Goal: Transaction & Acquisition: Book appointment/travel/reservation

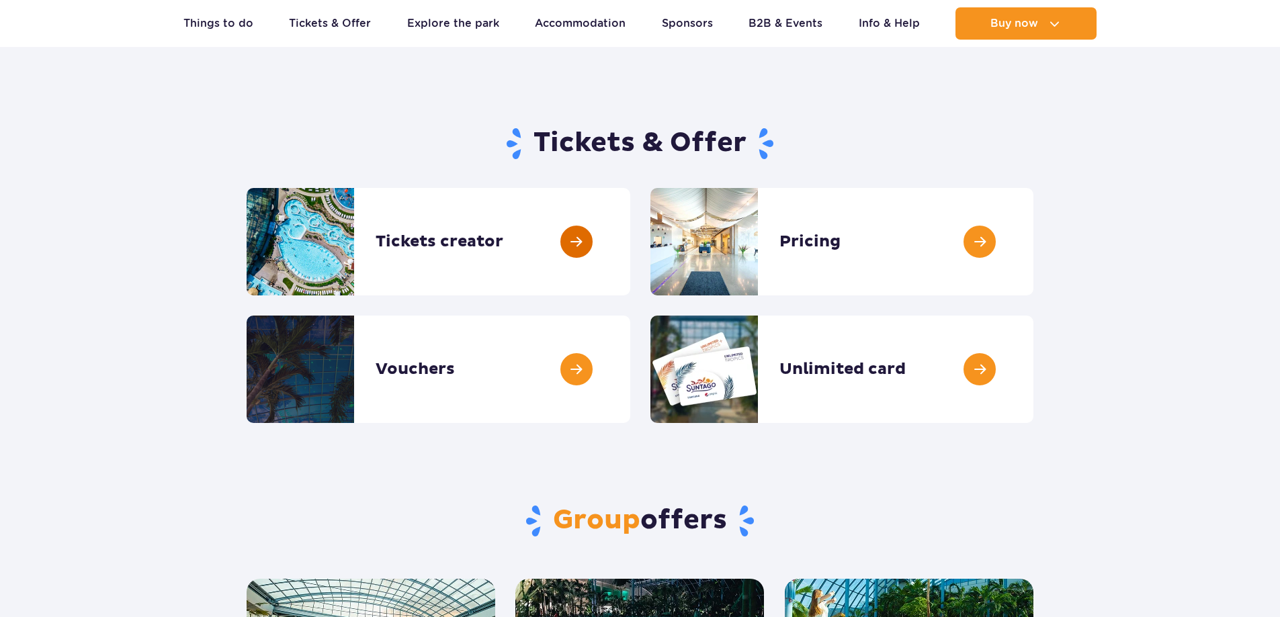
click at [630, 248] on link at bounding box center [630, 241] width 0 height 107
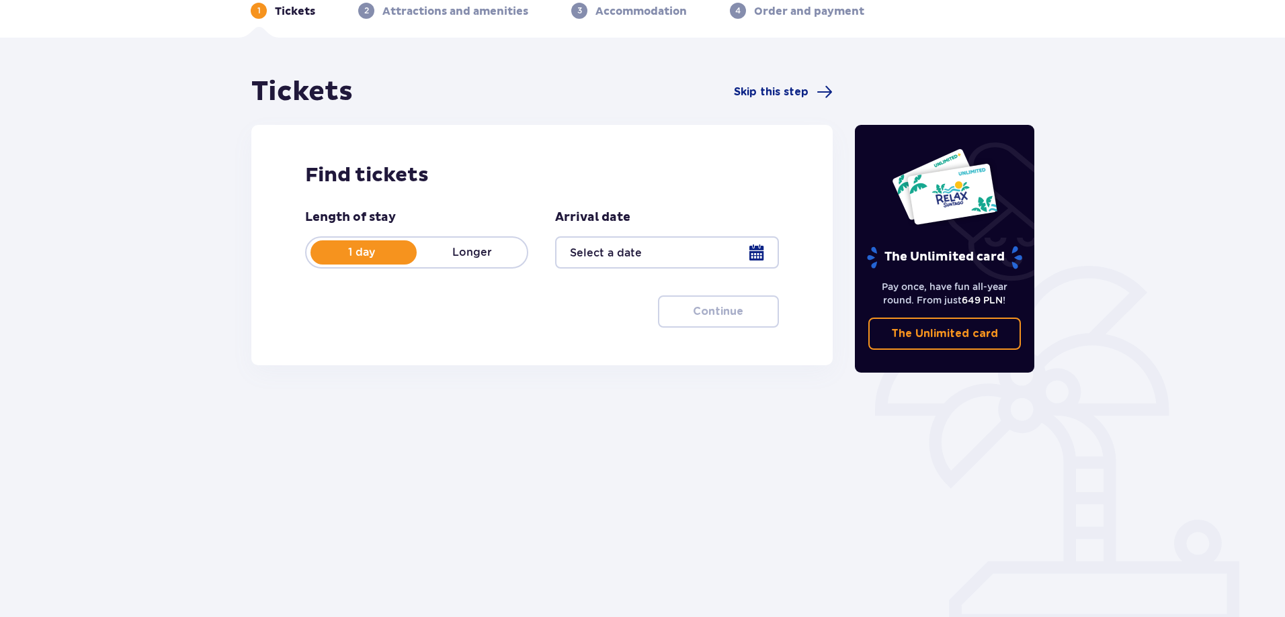
click at [494, 256] on p "Longer" at bounding box center [472, 252] width 110 height 15
click at [705, 238] on div at bounding box center [666, 252] width 223 height 32
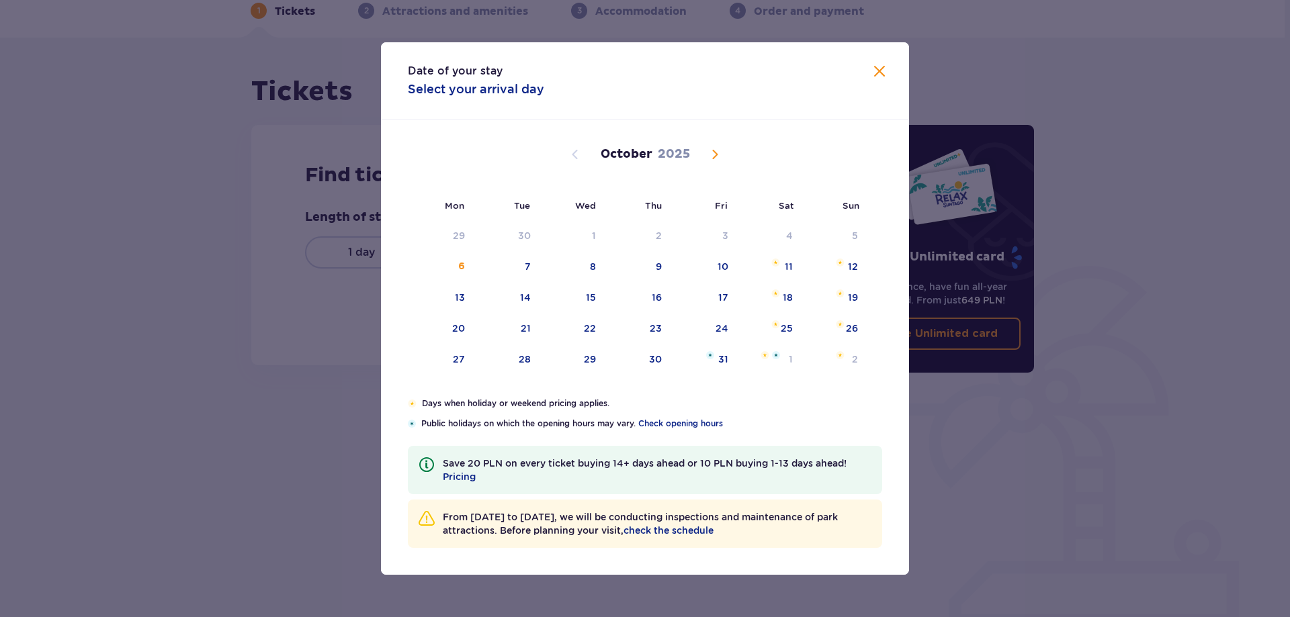
click at [711, 155] on span "Next month" at bounding box center [715, 154] width 16 height 16
click at [777, 297] on img at bounding box center [773, 294] width 9 height 8
click at [851, 297] on div "16" at bounding box center [853, 297] width 10 height 13
type input "15.11.25 - 16.11.25"
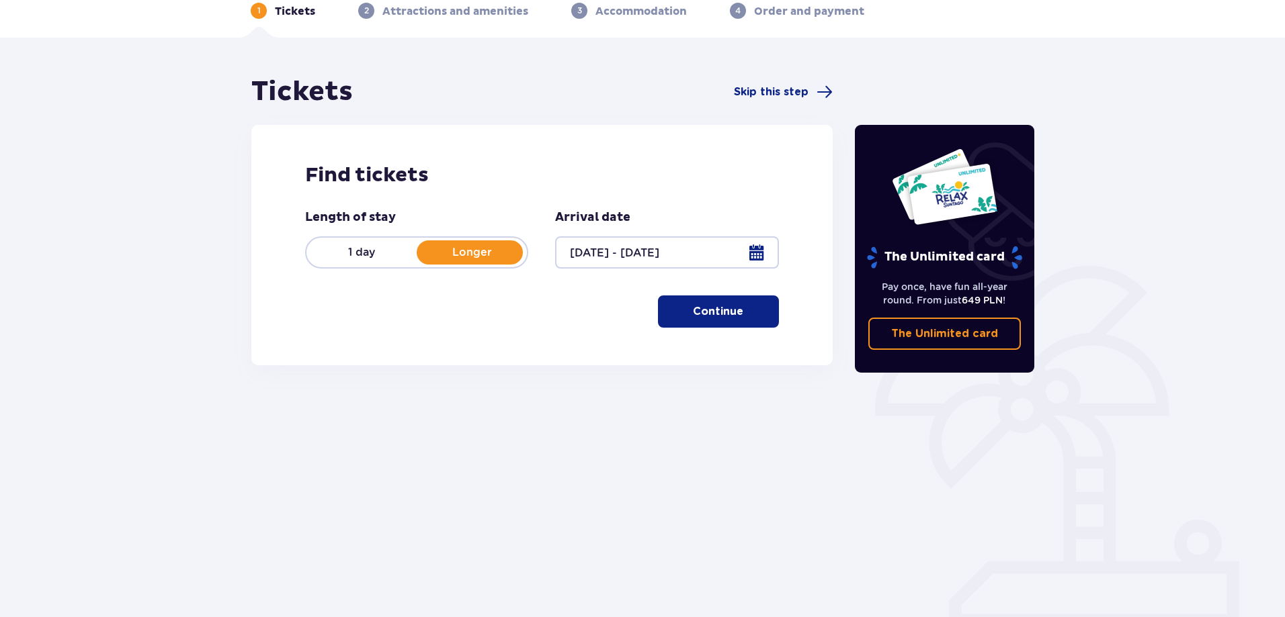
click at [724, 315] on p "Continue" at bounding box center [718, 311] width 50 height 15
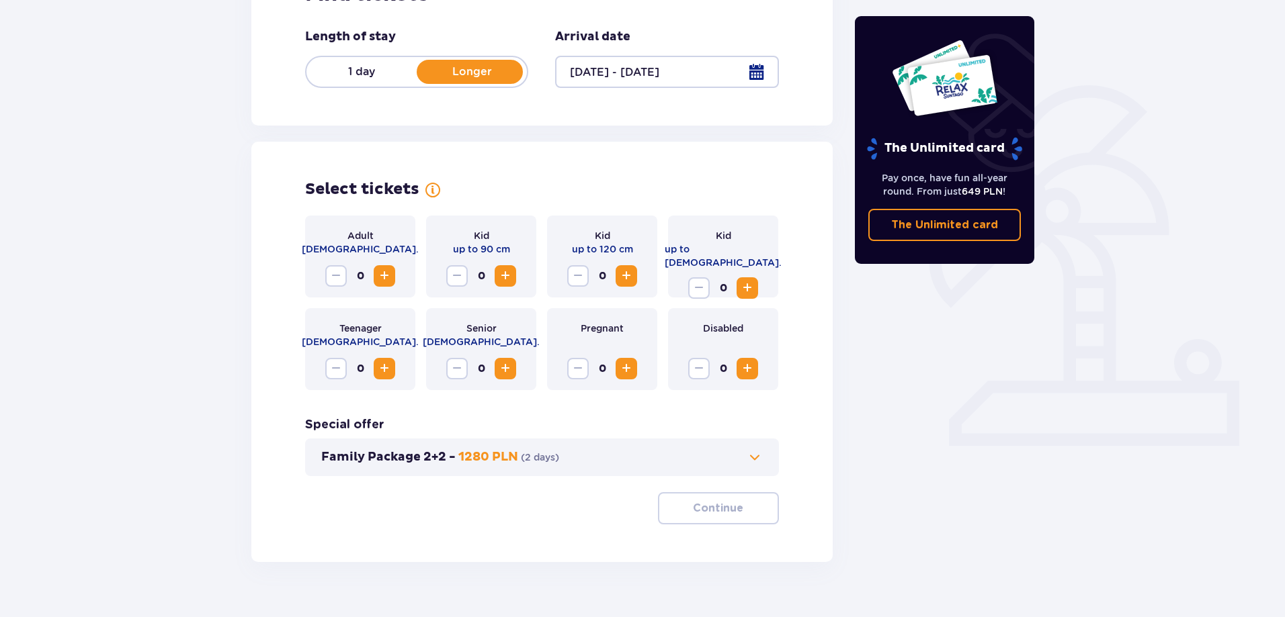
scroll to position [273, 0]
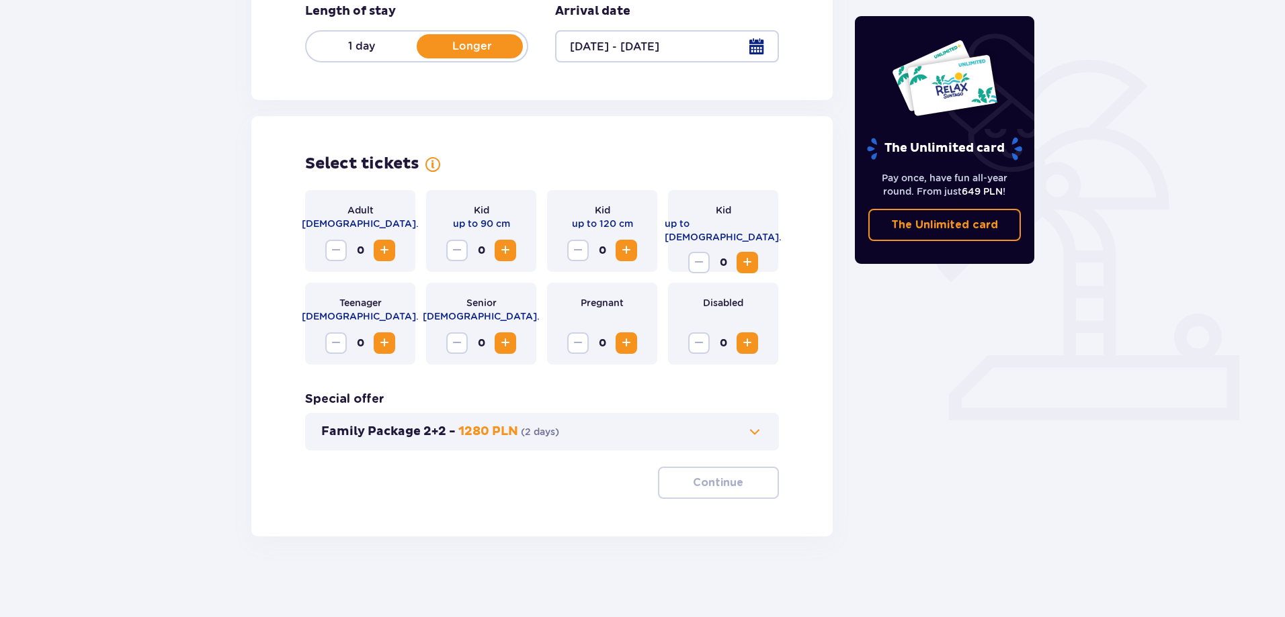
click at [389, 248] on span "Increase" at bounding box center [384, 251] width 16 height 16
click at [631, 249] on span "Increase" at bounding box center [626, 251] width 16 height 16
click at [579, 251] on span "Decrease" at bounding box center [578, 251] width 16 height 16
click at [750, 255] on span "Increase" at bounding box center [747, 263] width 16 height 16
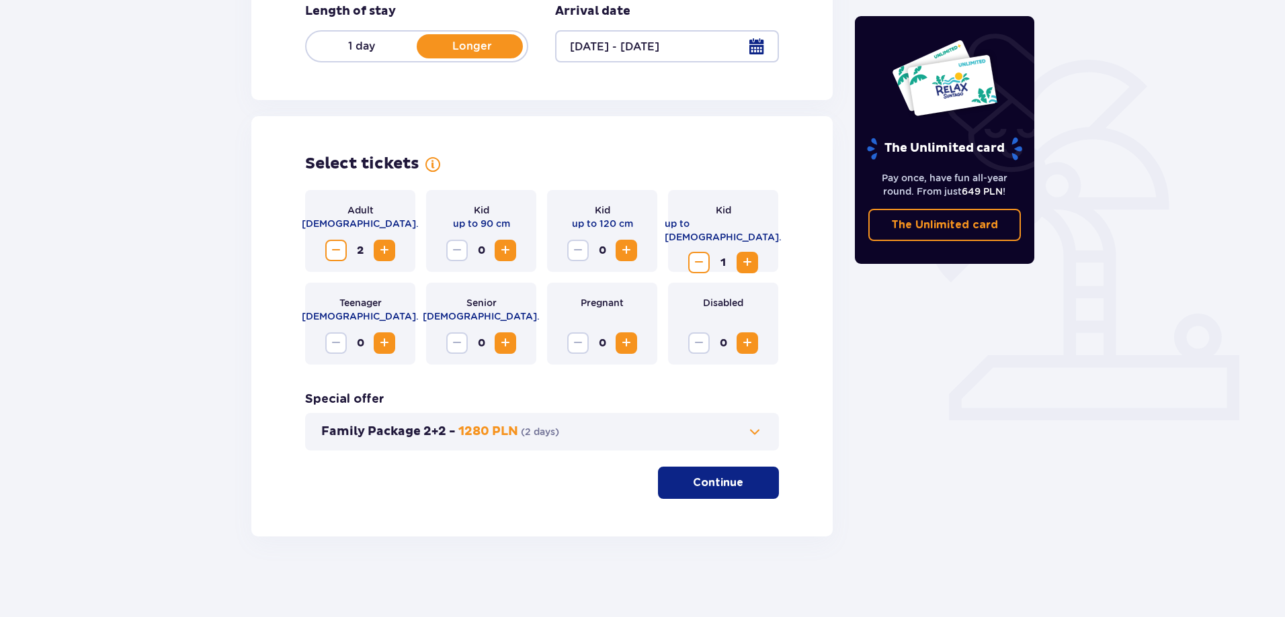
click at [750, 255] on span "Increase" at bounding box center [747, 263] width 16 height 16
click at [704, 487] on p "Continue" at bounding box center [718, 483] width 50 height 15
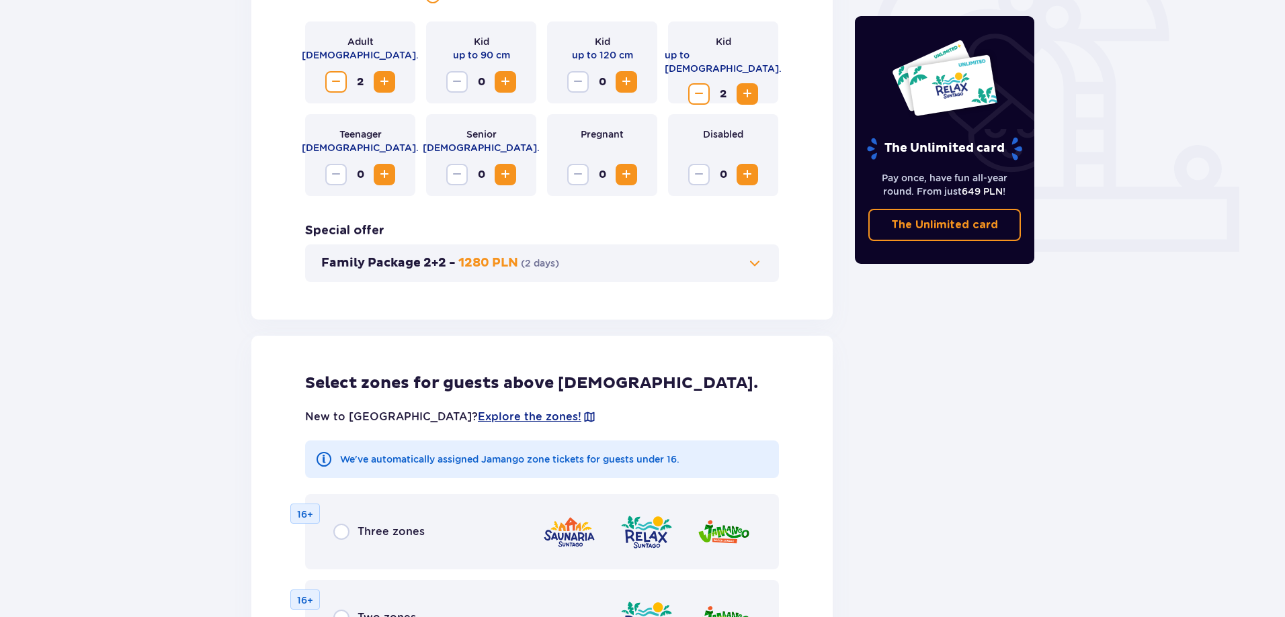
scroll to position [611, 0]
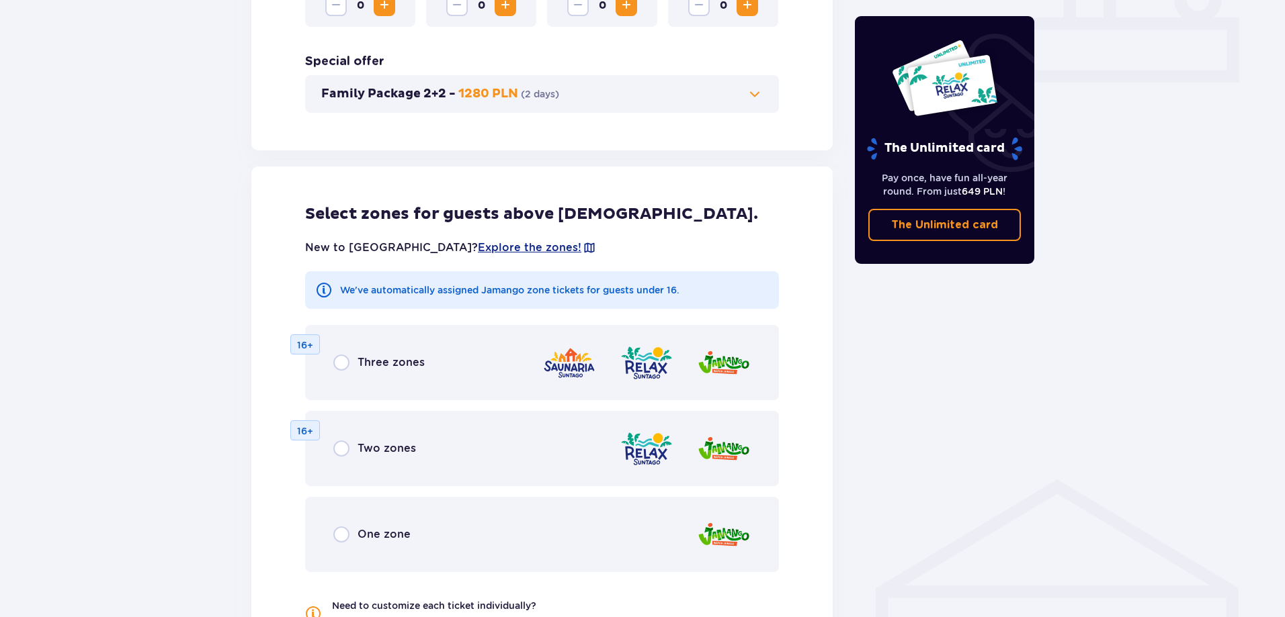
click at [347, 364] on input "radio" at bounding box center [341, 363] width 16 height 16
radio input "true"
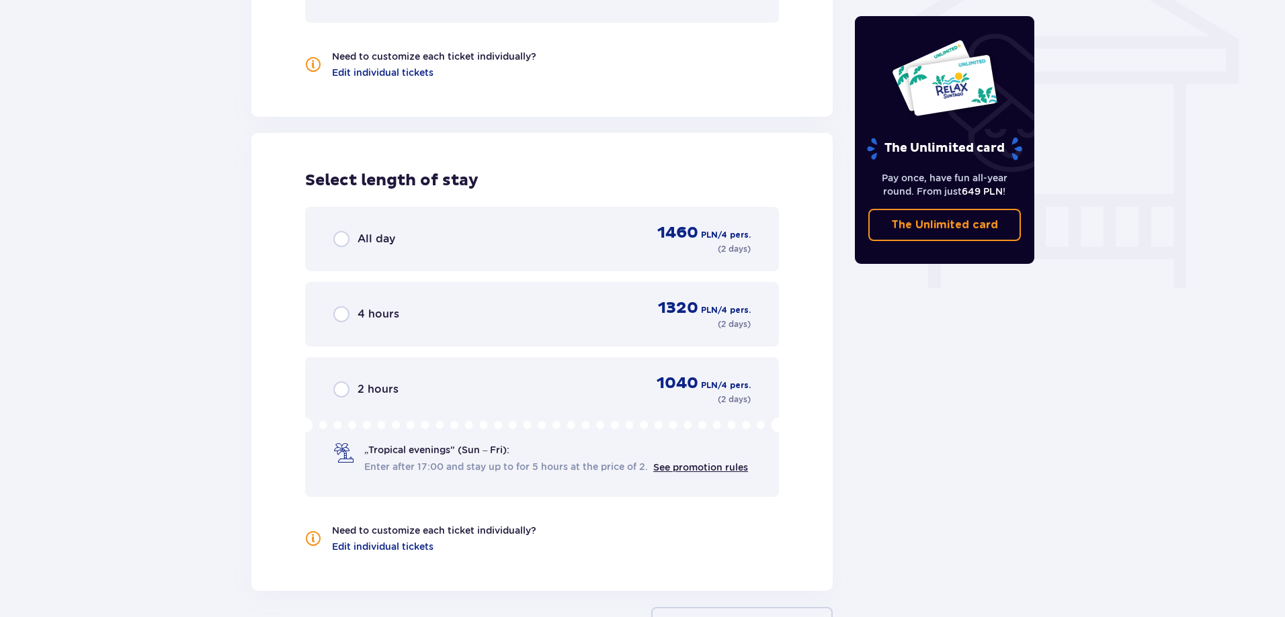
scroll to position [1127, 0]
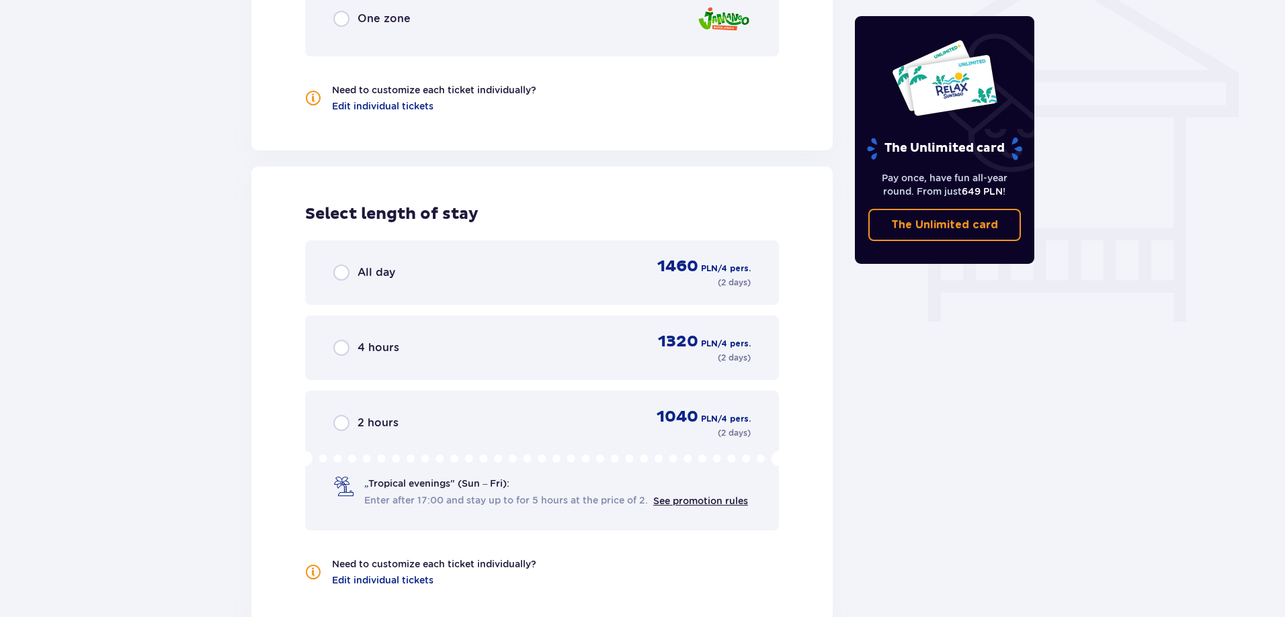
click at [351, 273] on div "All day" at bounding box center [364, 273] width 62 height 16
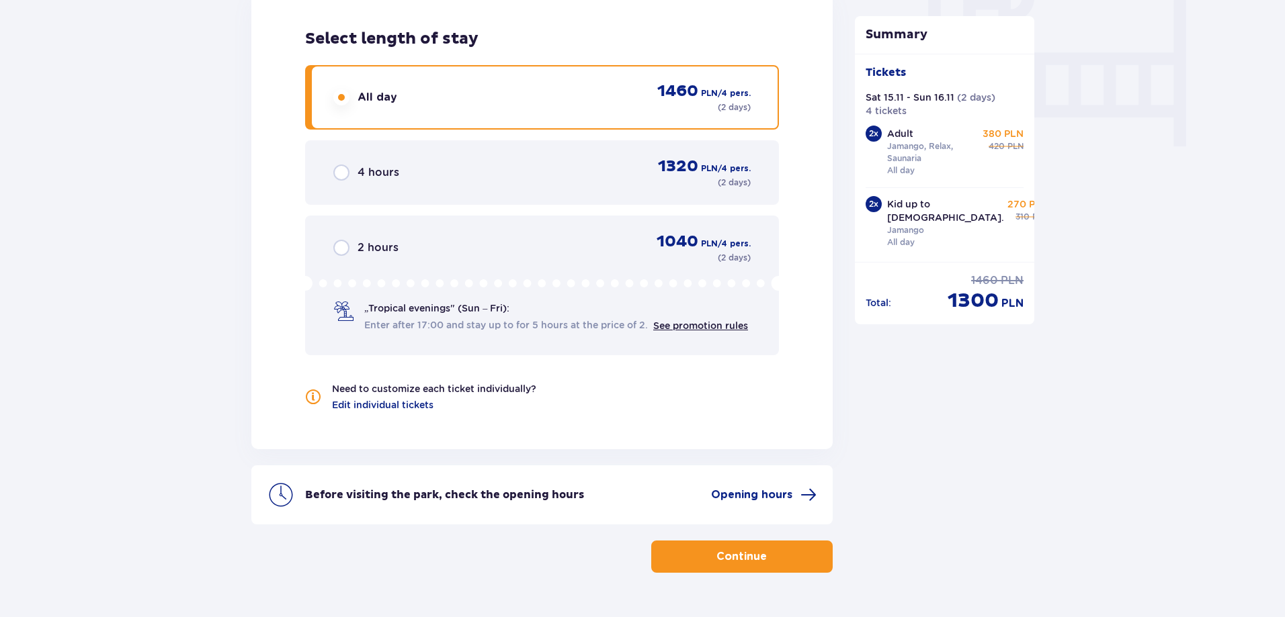
scroll to position [1272, 0]
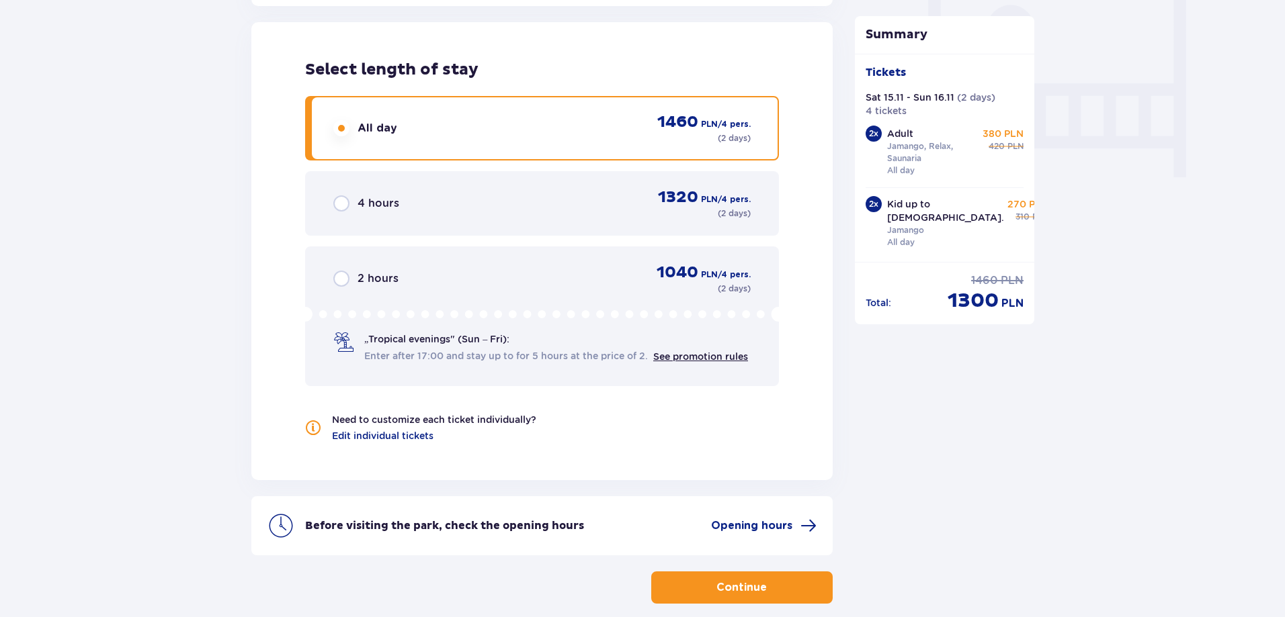
click at [761, 580] on span "button" at bounding box center [769, 588] width 16 height 16
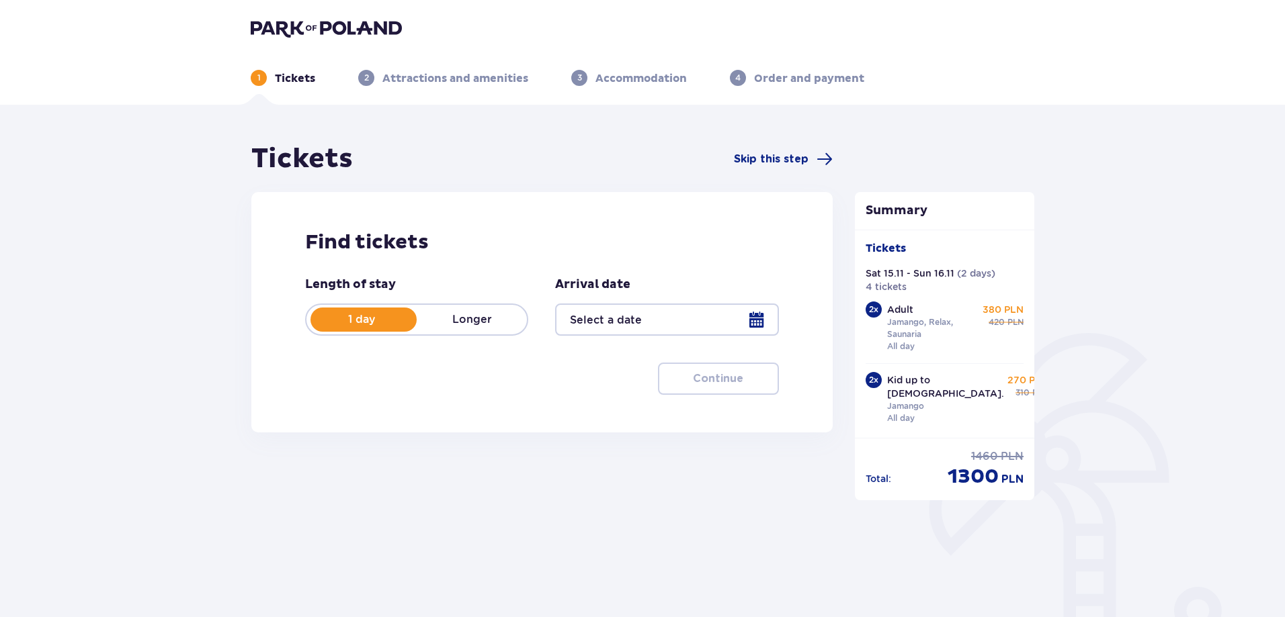
scroll to position [114, 0]
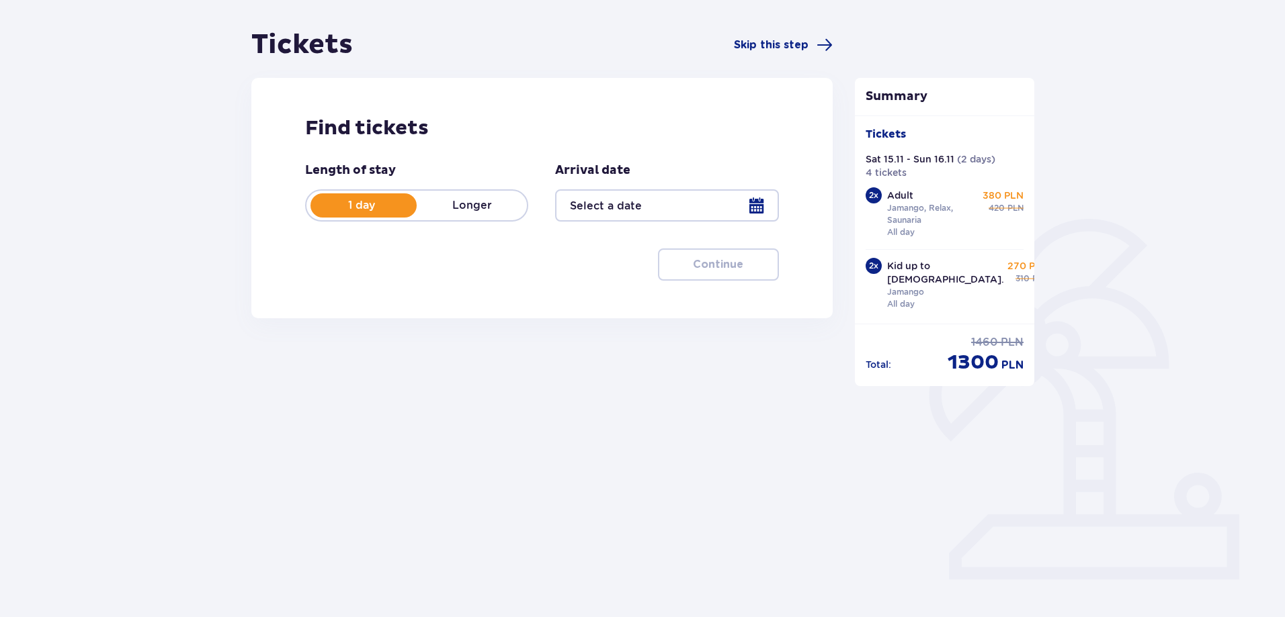
type input "15.11.25 - 16.11.25"
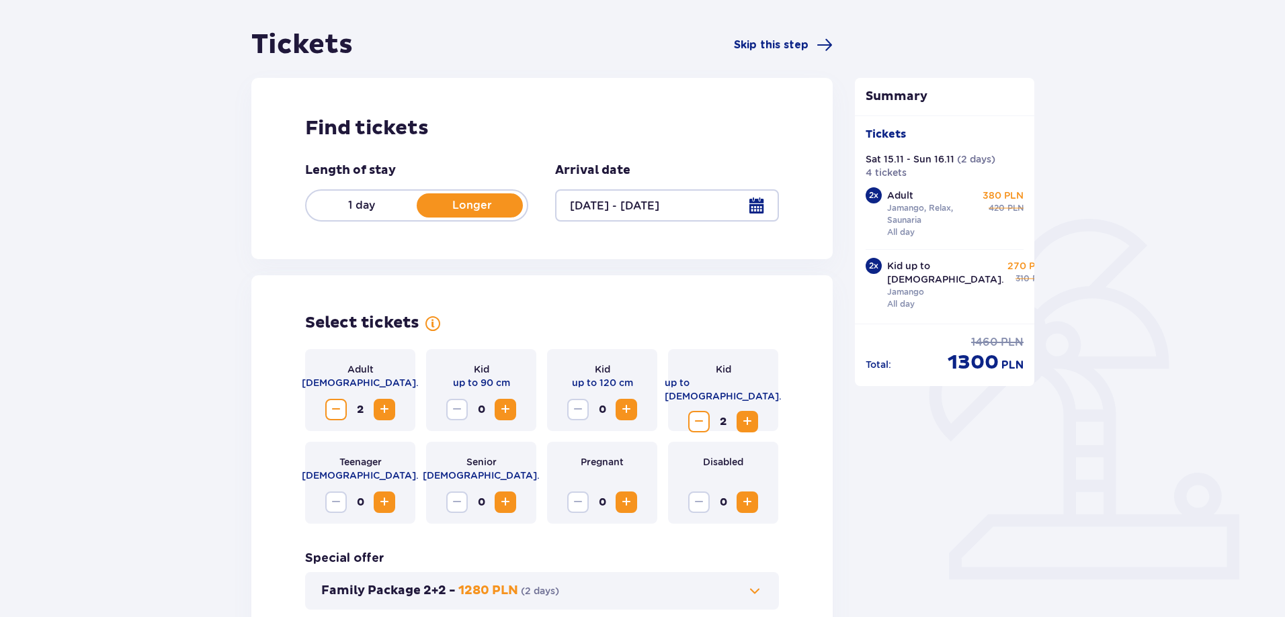
click at [359, 200] on p "1 day" at bounding box center [361, 205] width 110 height 15
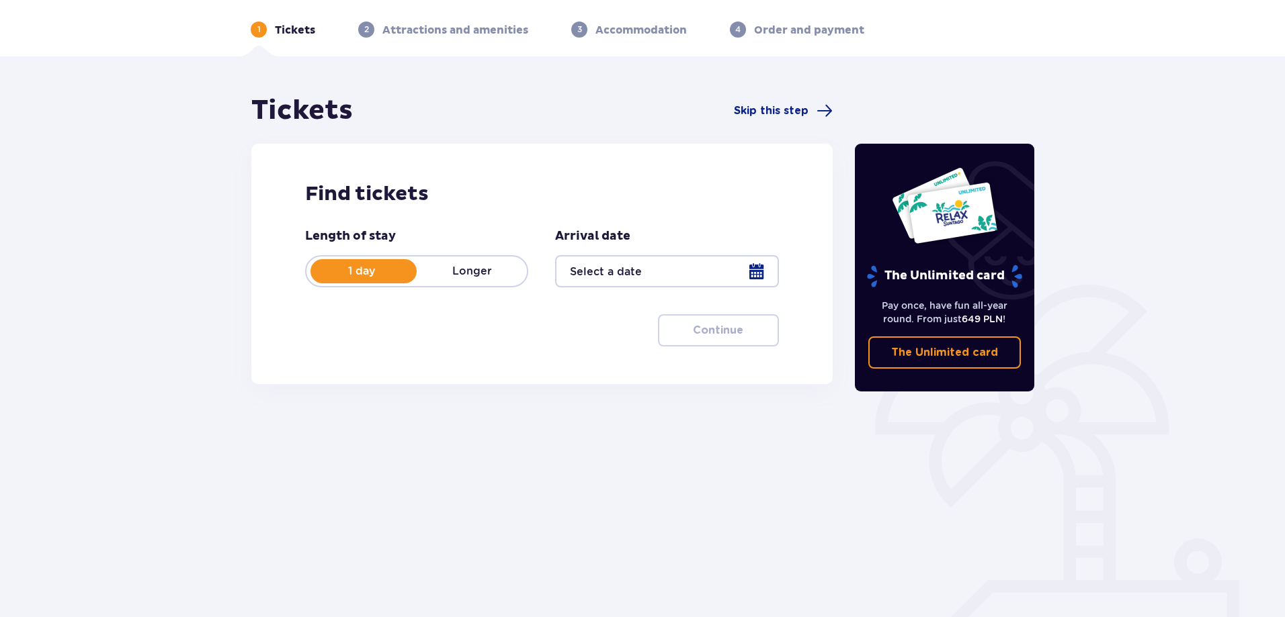
scroll to position [67, 0]
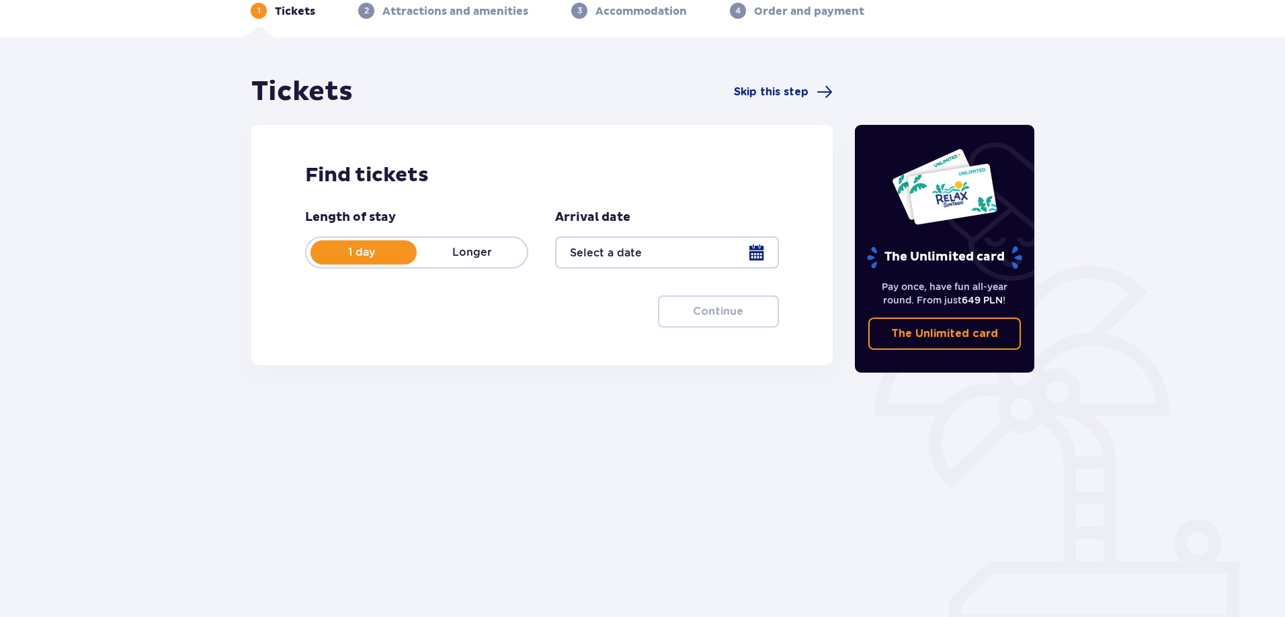
click at [753, 244] on div at bounding box center [666, 252] width 223 height 32
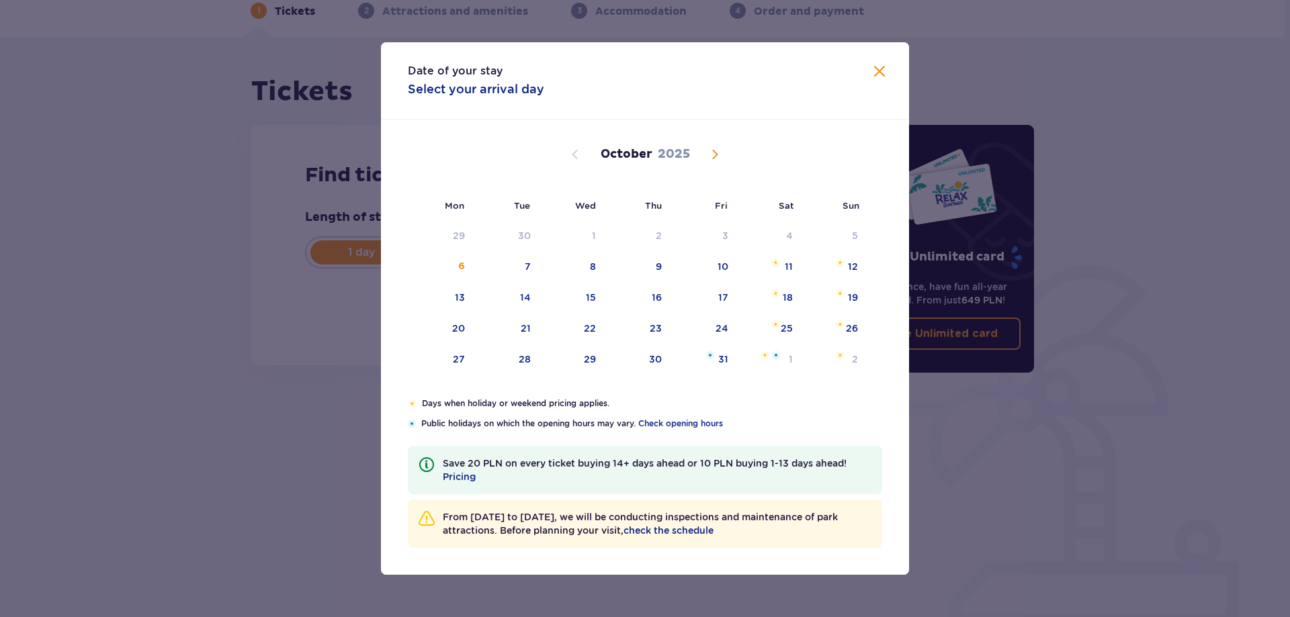
click at [697, 153] on div "October 2025" at bounding box center [645, 154] width 445 height 16
click at [713, 150] on span "Next month" at bounding box center [715, 154] width 16 height 16
click at [790, 298] on div "15" at bounding box center [786, 297] width 10 height 13
type input "15.11.25"
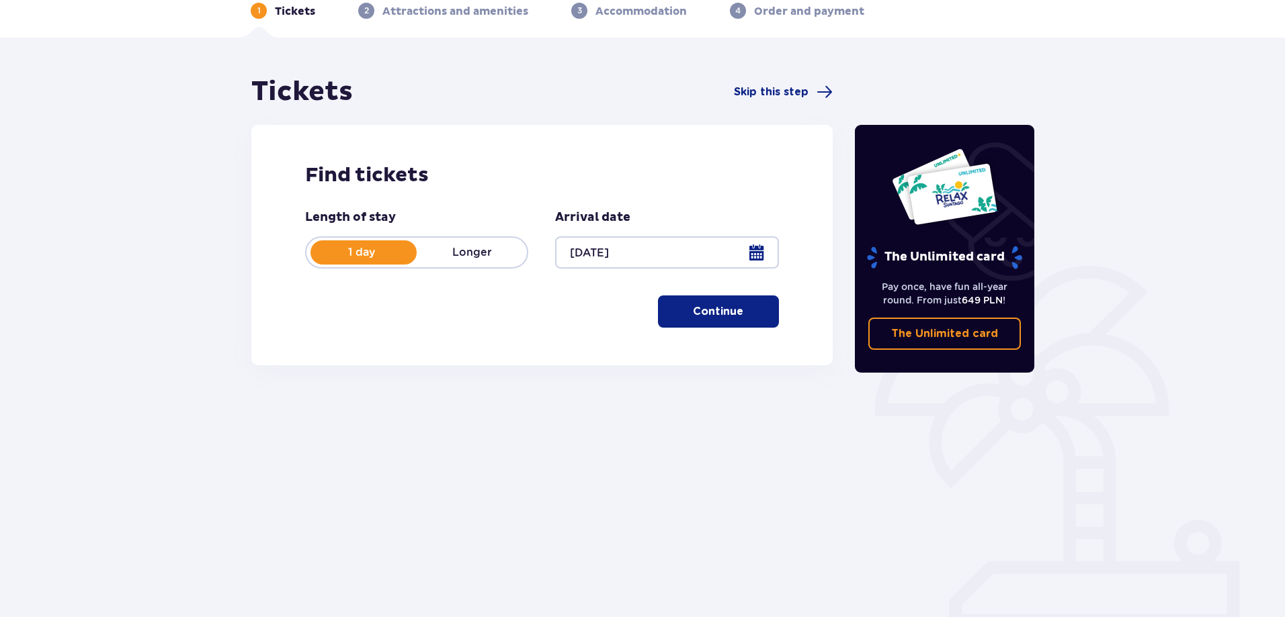
click at [724, 306] on p "Continue" at bounding box center [718, 311] width 50 height 15
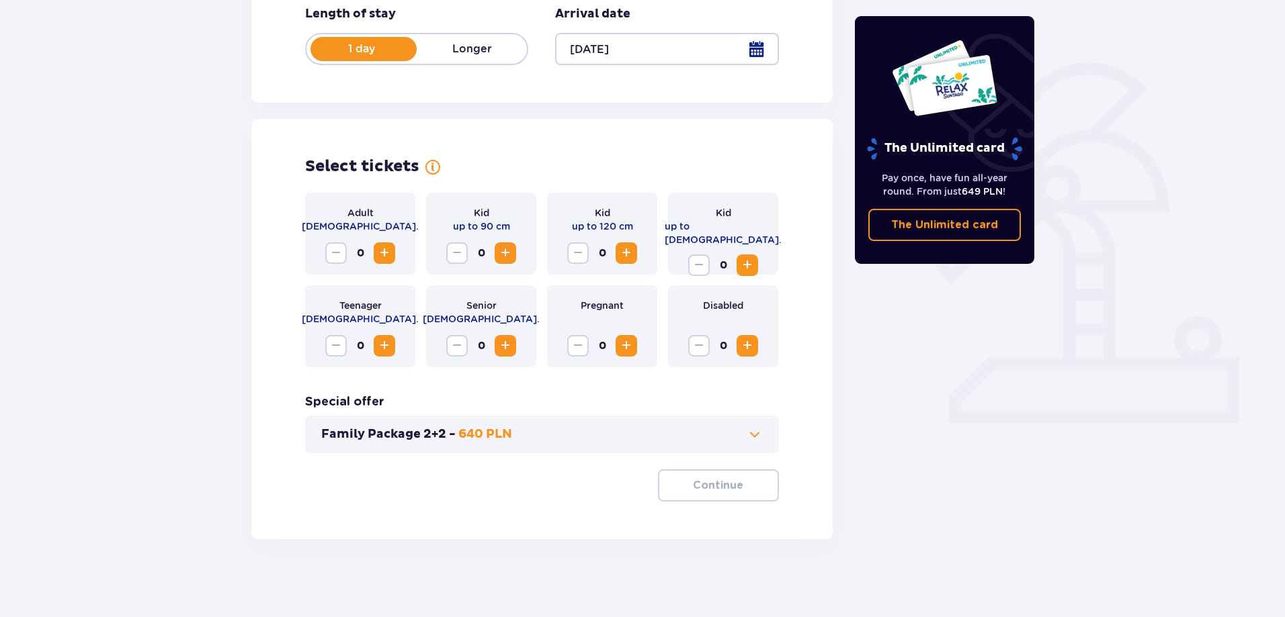
scroll to position [273, 0]
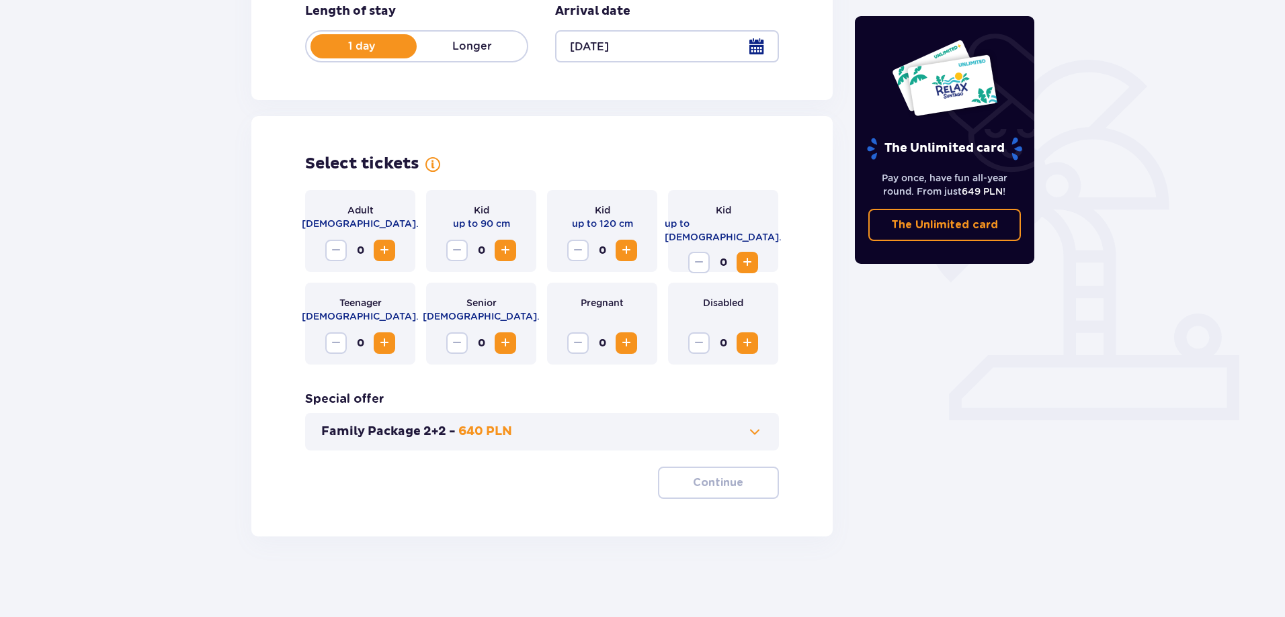
click at [746, 424] on span at bounding box center [754, 432] width 16 height 16
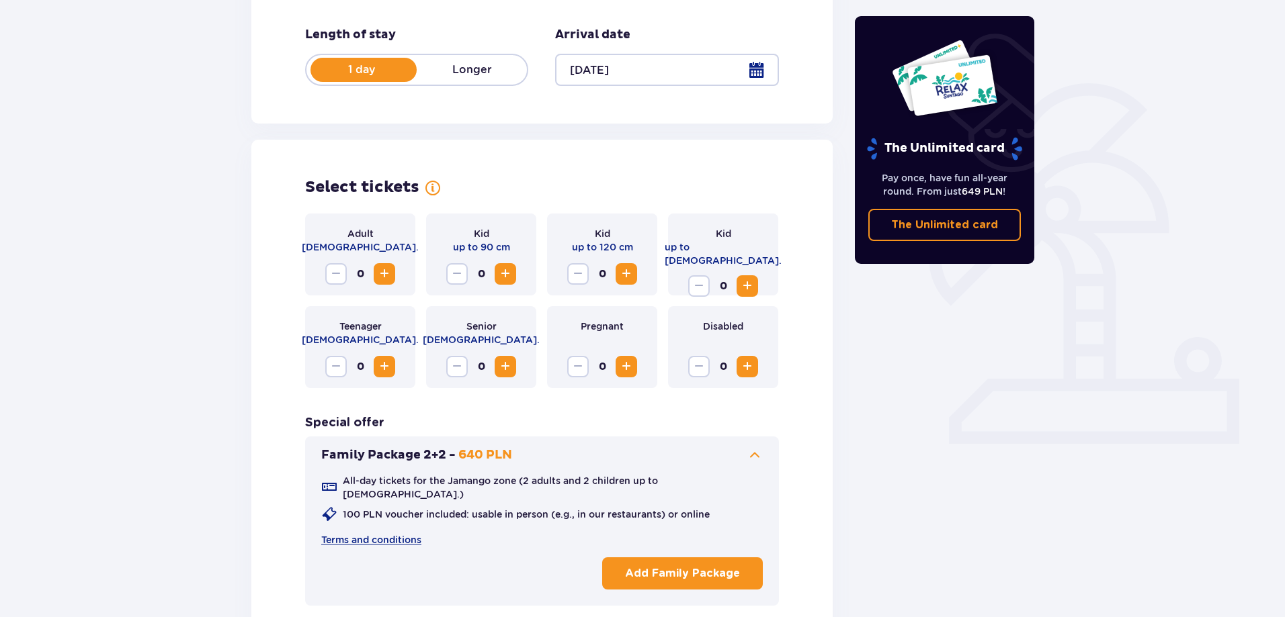
scroll to position [239, 0]
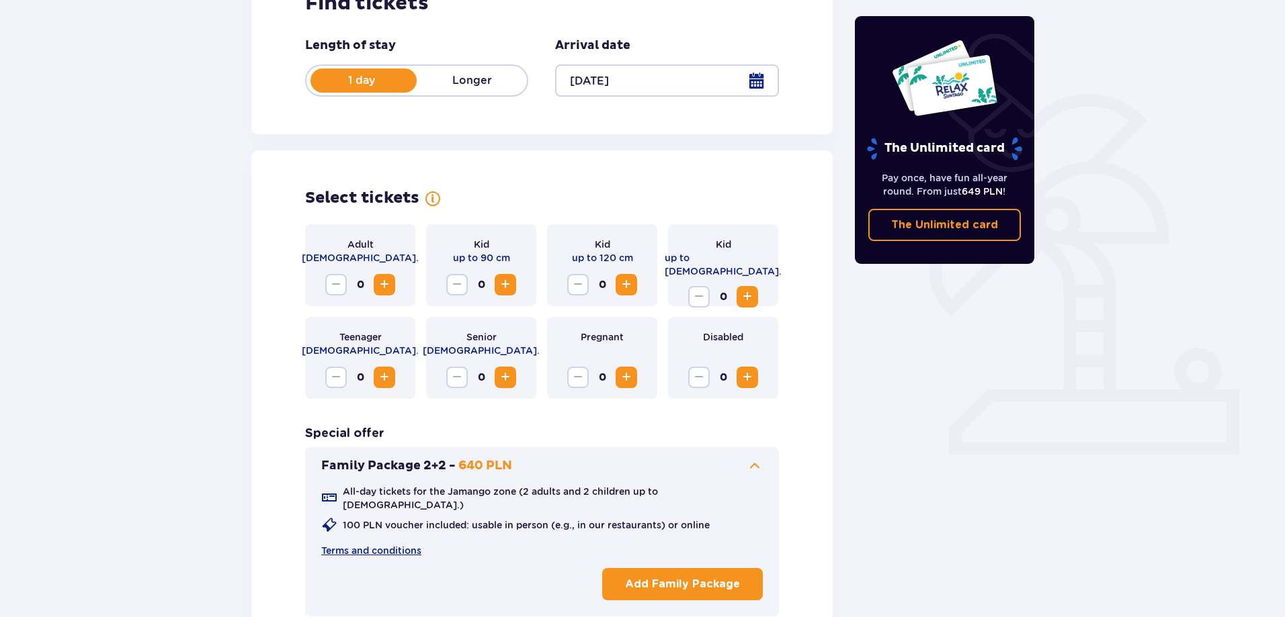
click at [387, 286] on span "Increase" at bounding box center [384, 285] width 16 height 16
click at [745, 289] on span "Increase" at bounding box center [747, 297] width 16 height 16
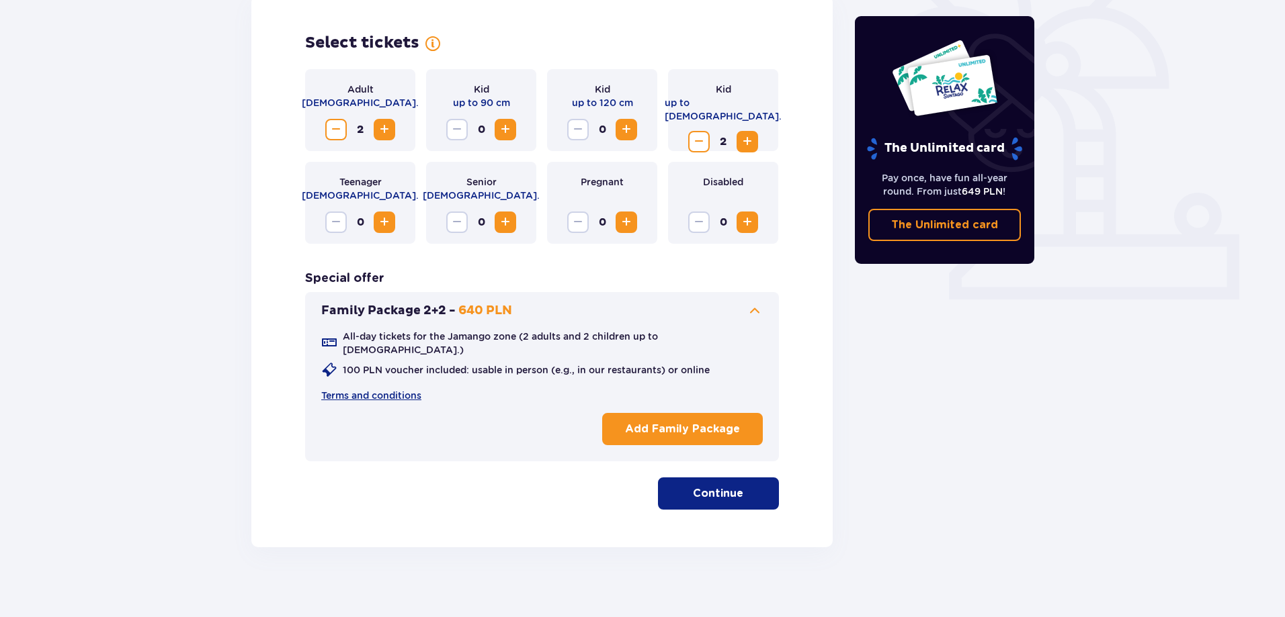
click at [706, 478] on button "Continue" at bounding box center [718, 494] width 121 height 32
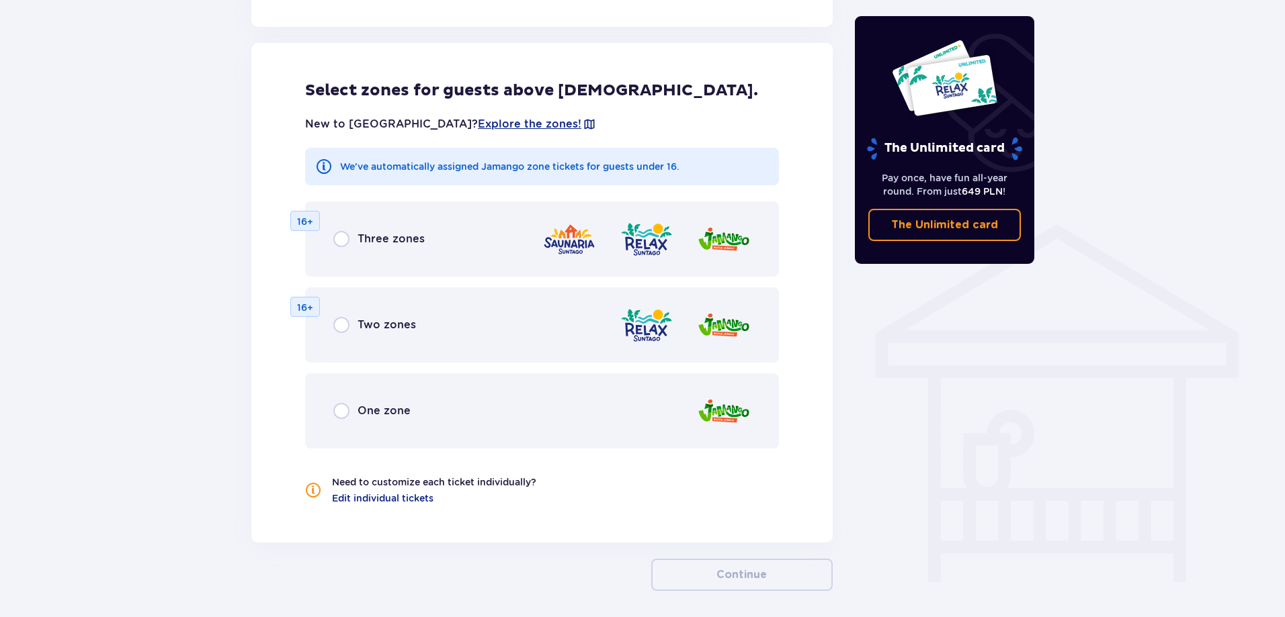
scroll to position [799, 0]
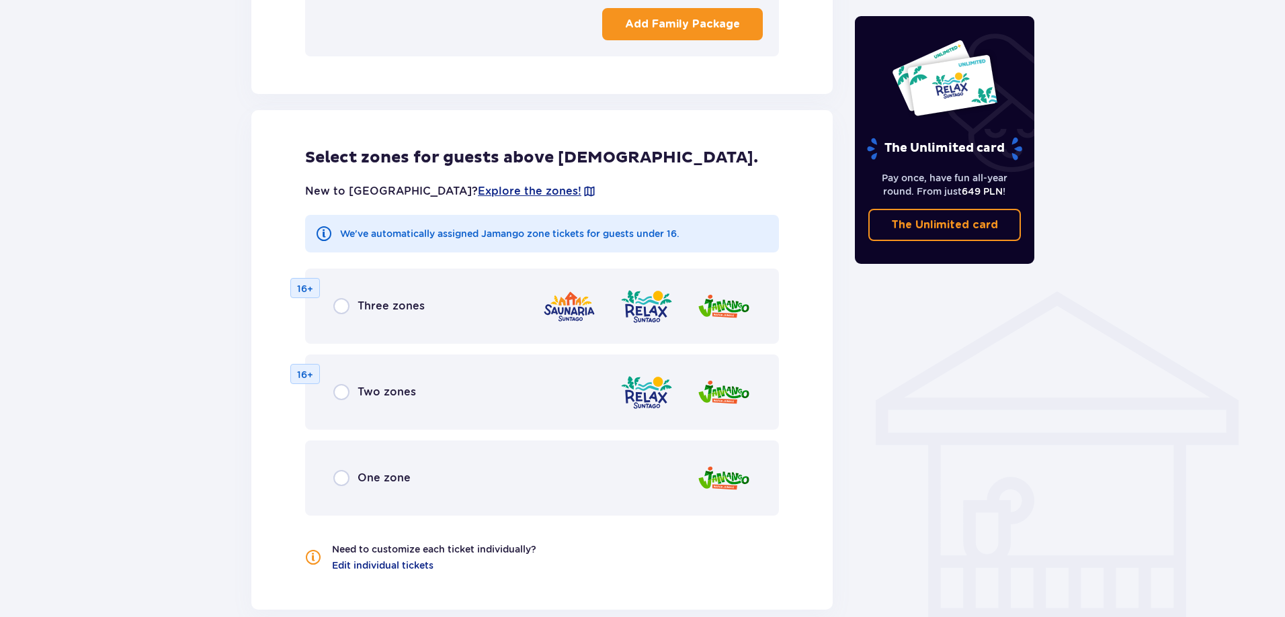
click at [340, 298] on input "radio" at bounding box center [341, 306] width 16 height 16
radio input "true"
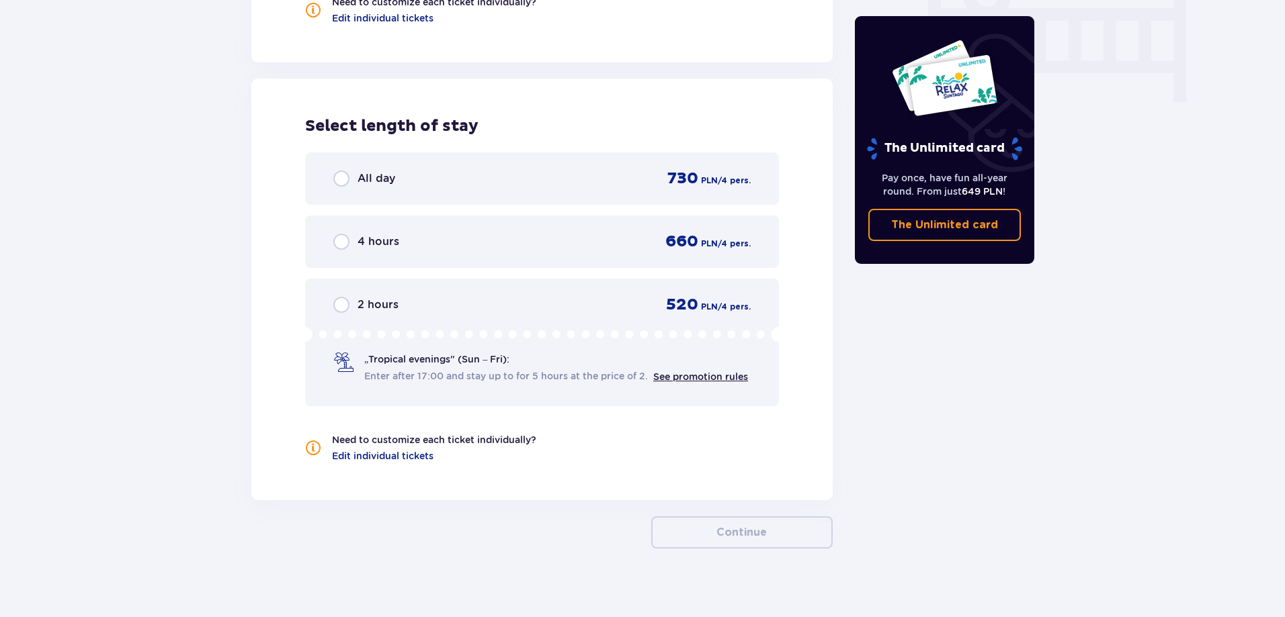
scroll to position [1348, 0]
click at [343, 169] on input "radio" at bounding box center [341, 177] width 16 height 16
radio input "true"
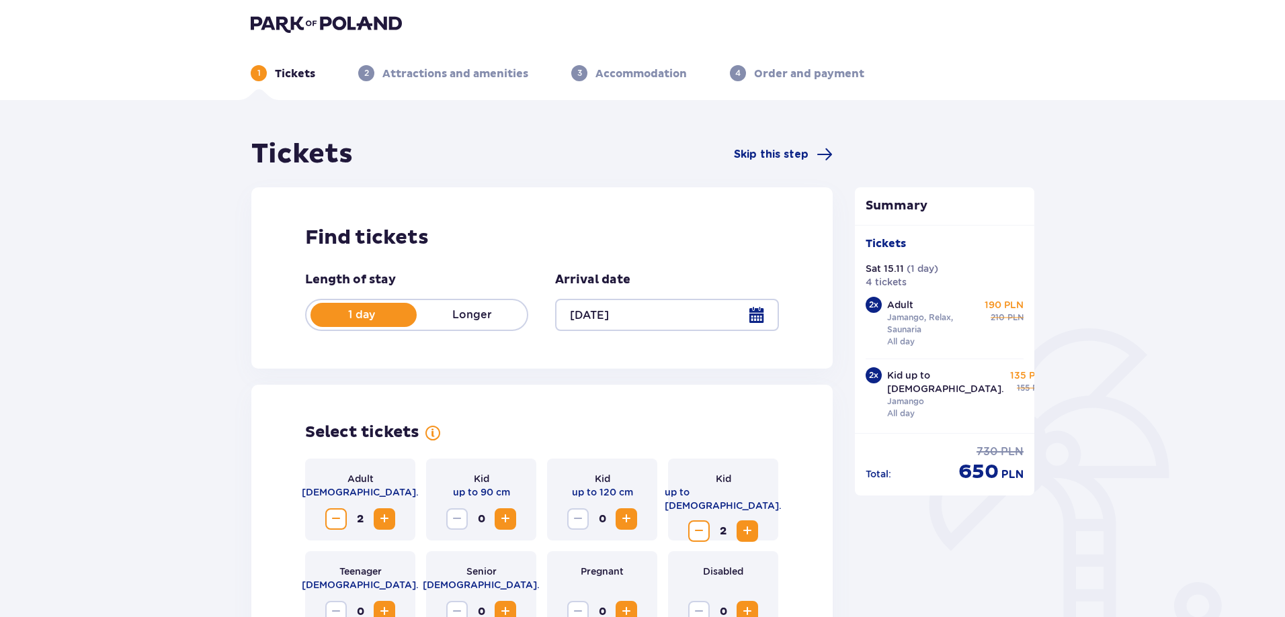
scroll to position [0, 0]
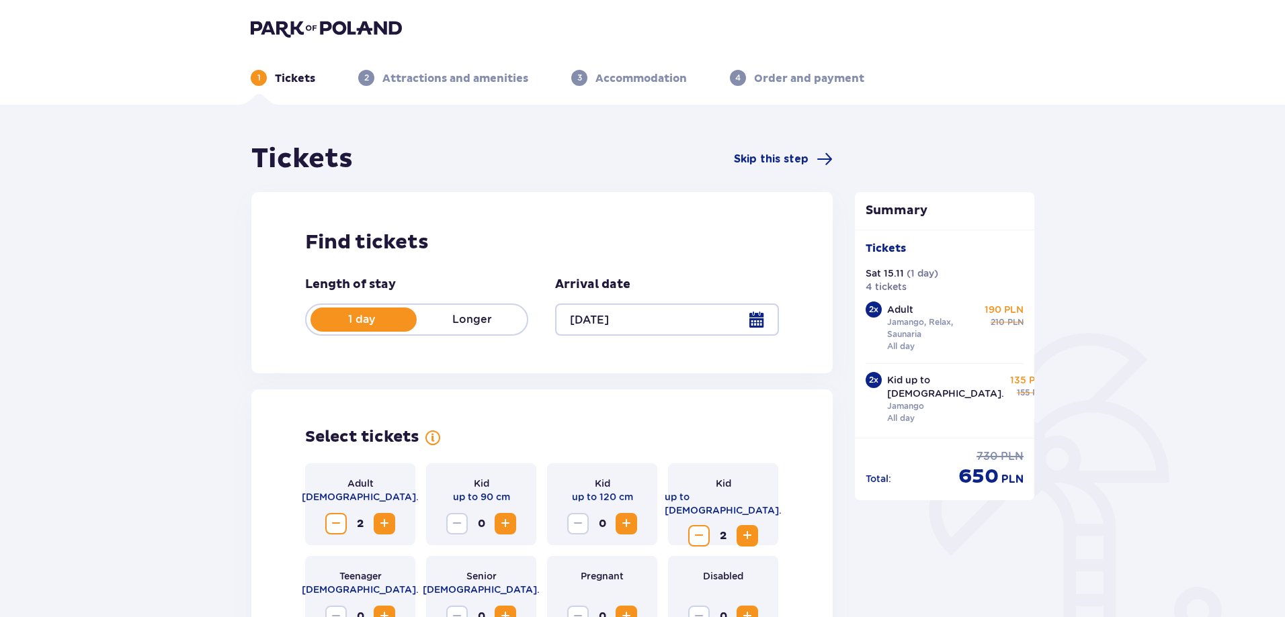
click at [330, 24] on img at bounding box center [326, 28] width 151 height 19
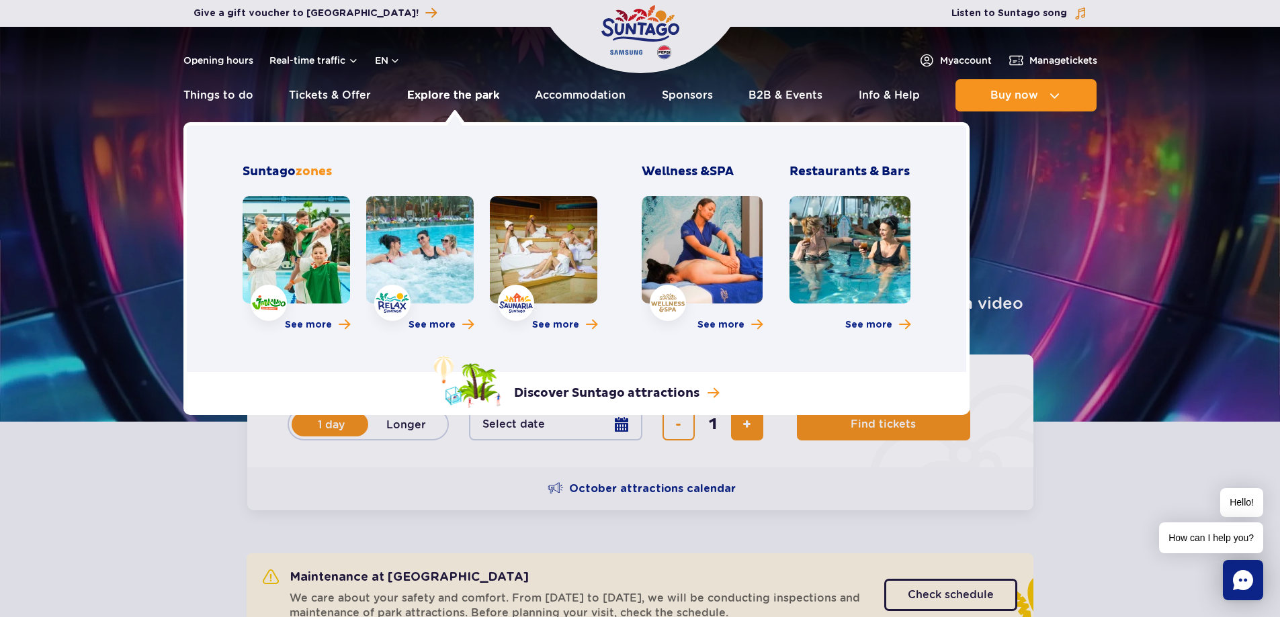
click at [435, 91] on link "Explore the park" at bounding box center [453, 95] width 92 height 32
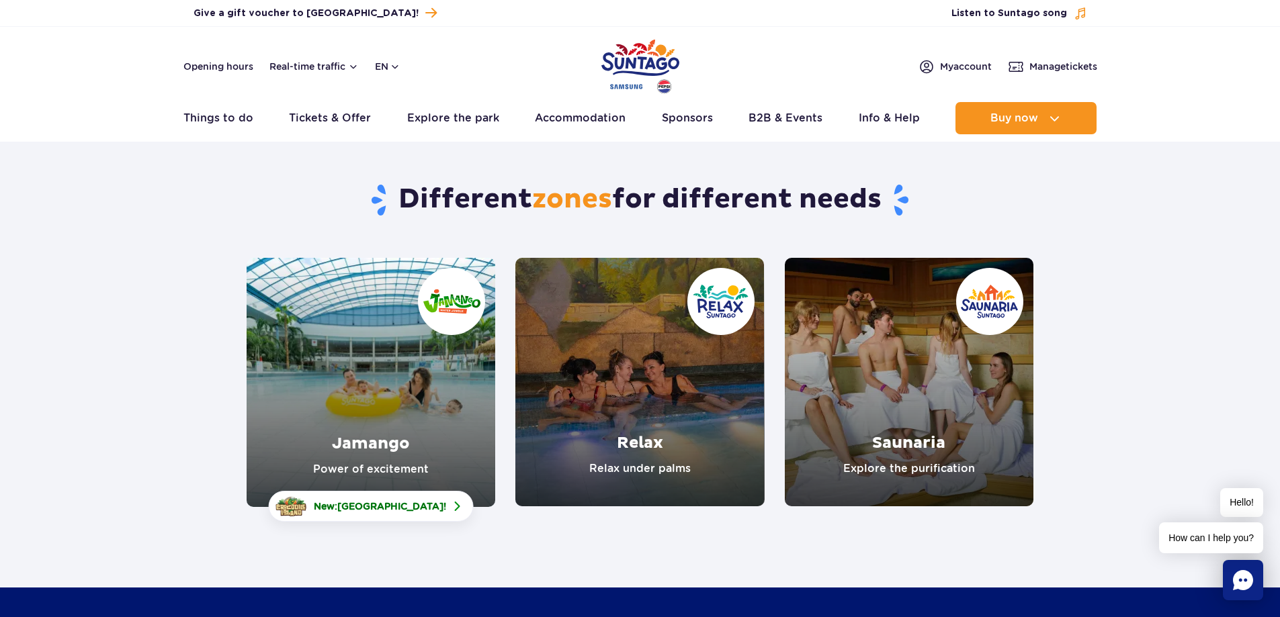
click at [329, 390] on link "Jamango" at bounding box center [371, 382] width 249 height 249
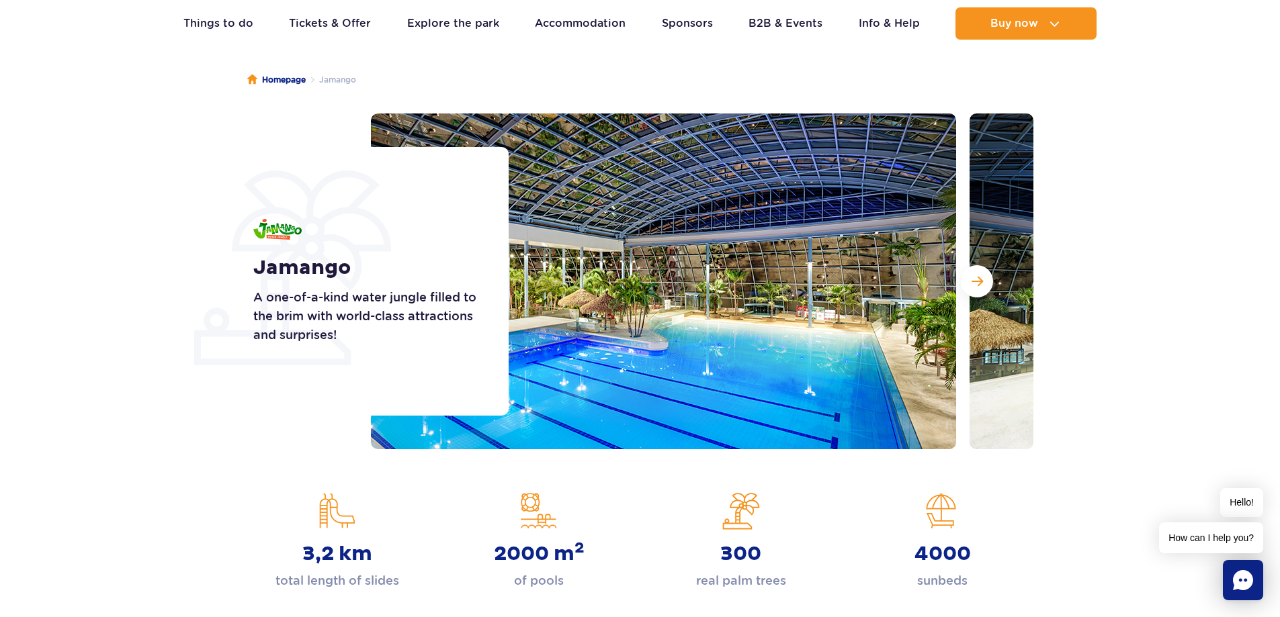
scroll to position [134, 0]
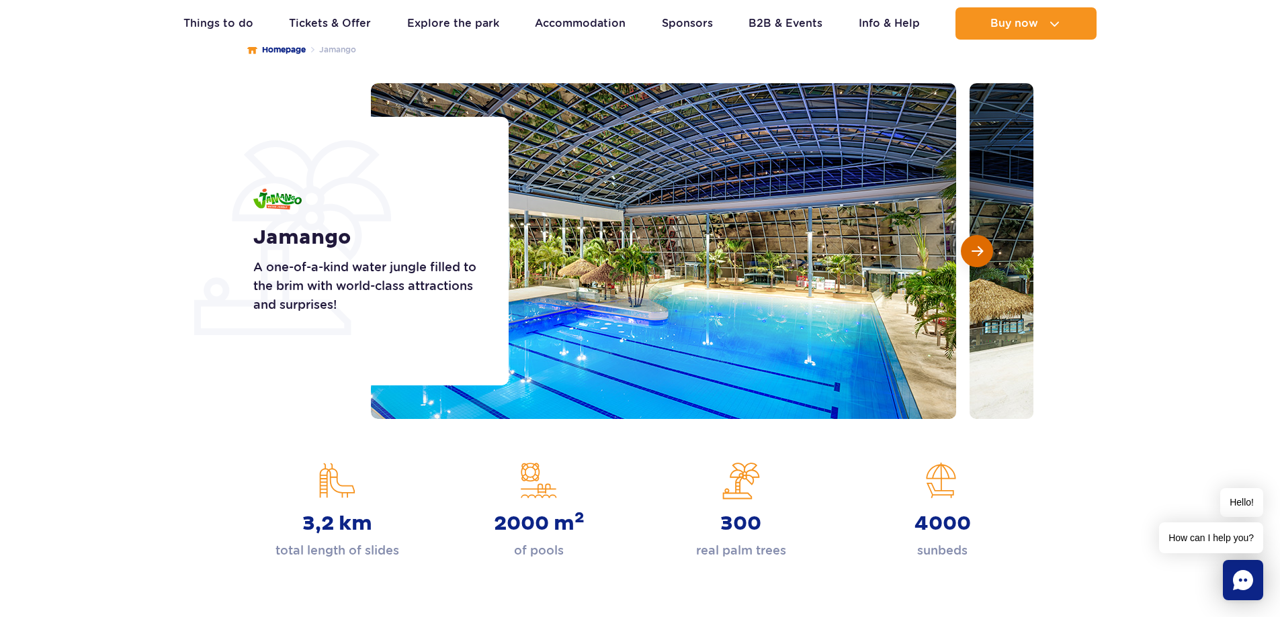
click at [966, 258] on button "Next slide" at bounding box center [977, 251] width 32 height 32
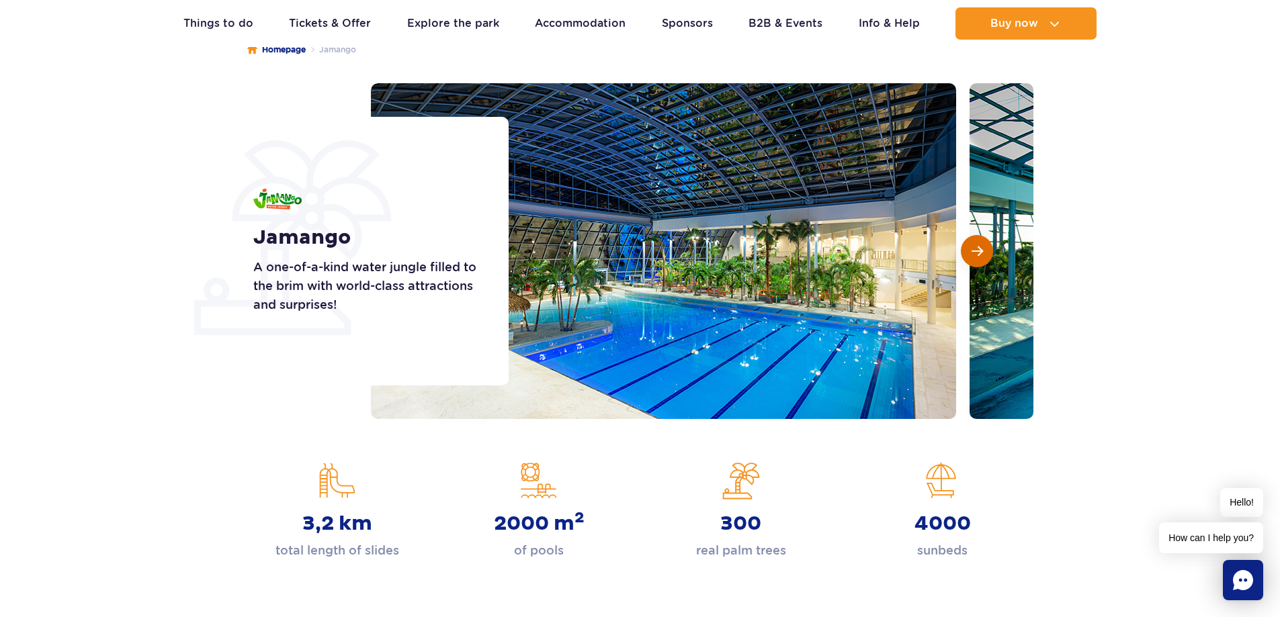
click at [975, 255] on span "Next slide" at bounding box center [976, 251] width 11 height 12
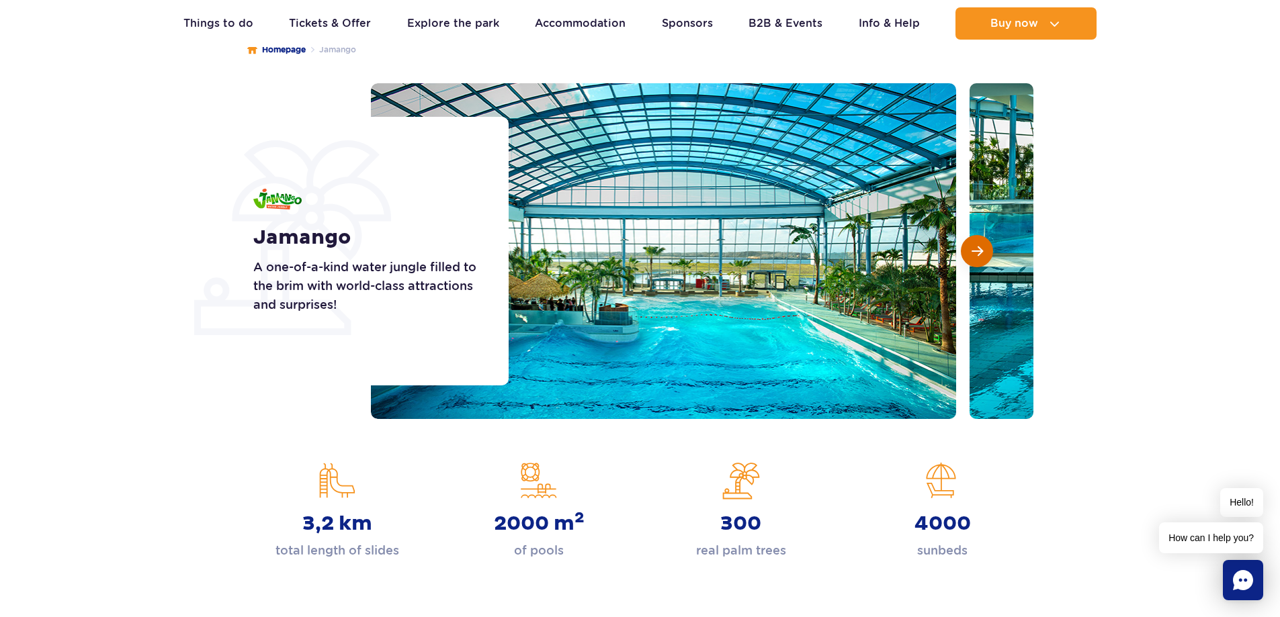
click at [977, 254] on span "Next slide" at bounding box center [976, 251] width 11 height 12
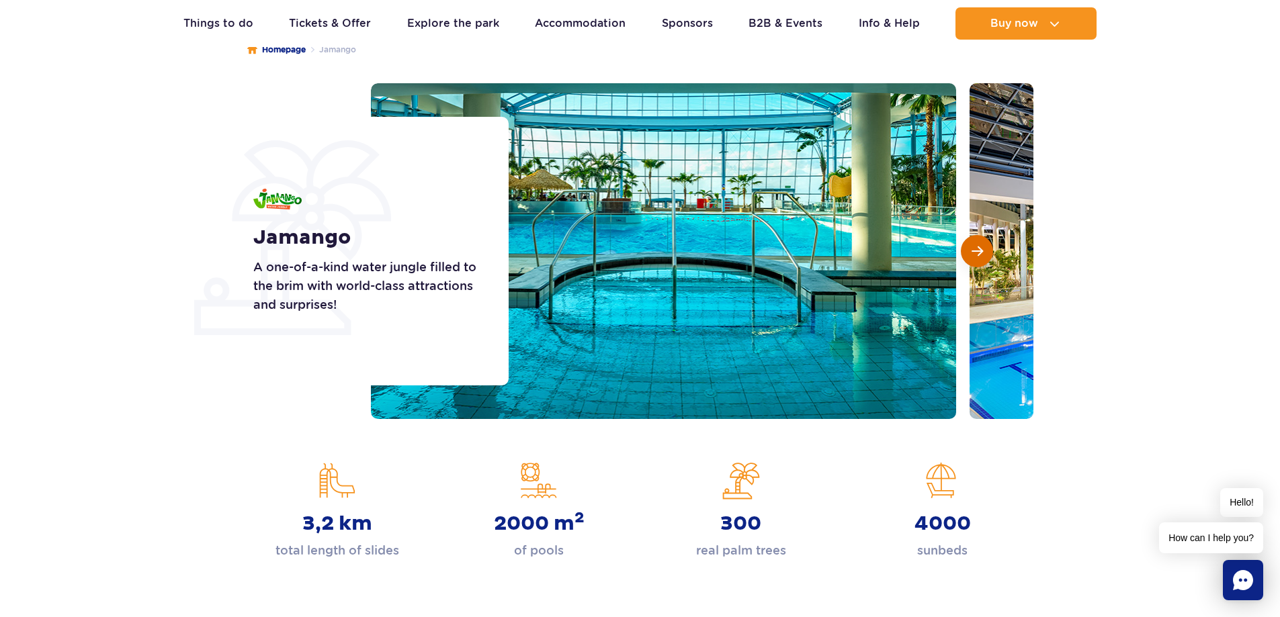
click at [977, 254] on span "Next slide" at bounding box center [976, 251] width 11 height 12
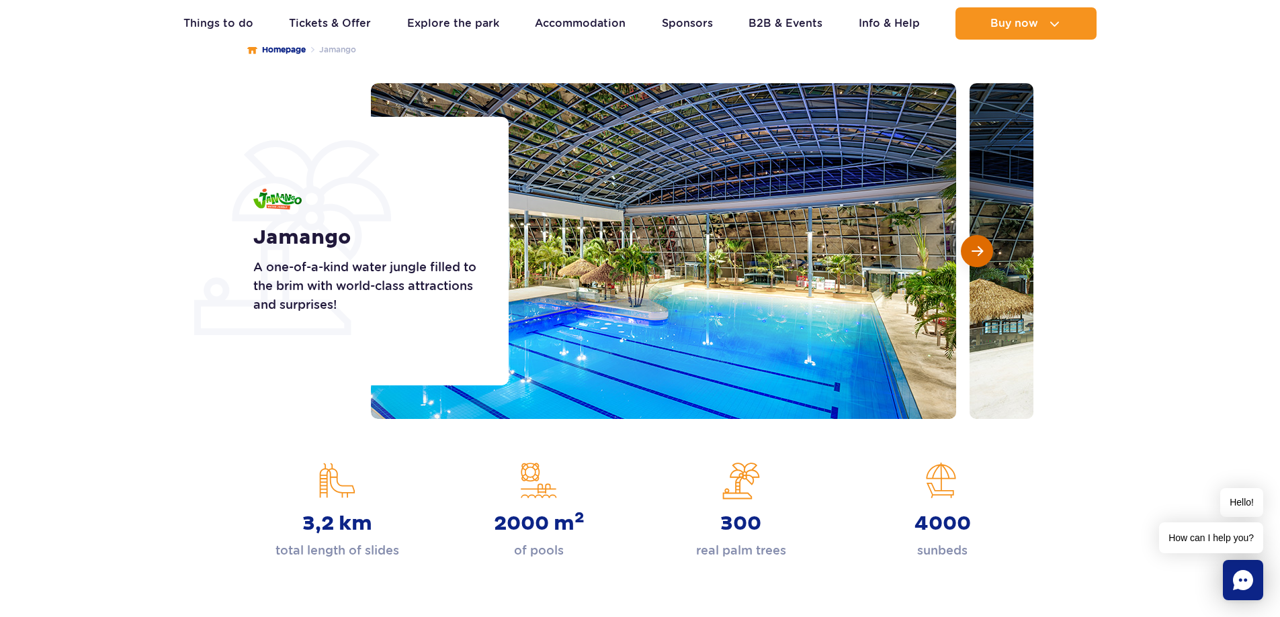
click at [977, 253] on span "Next slide" at bounding box center [976, 251] width 11 height 12
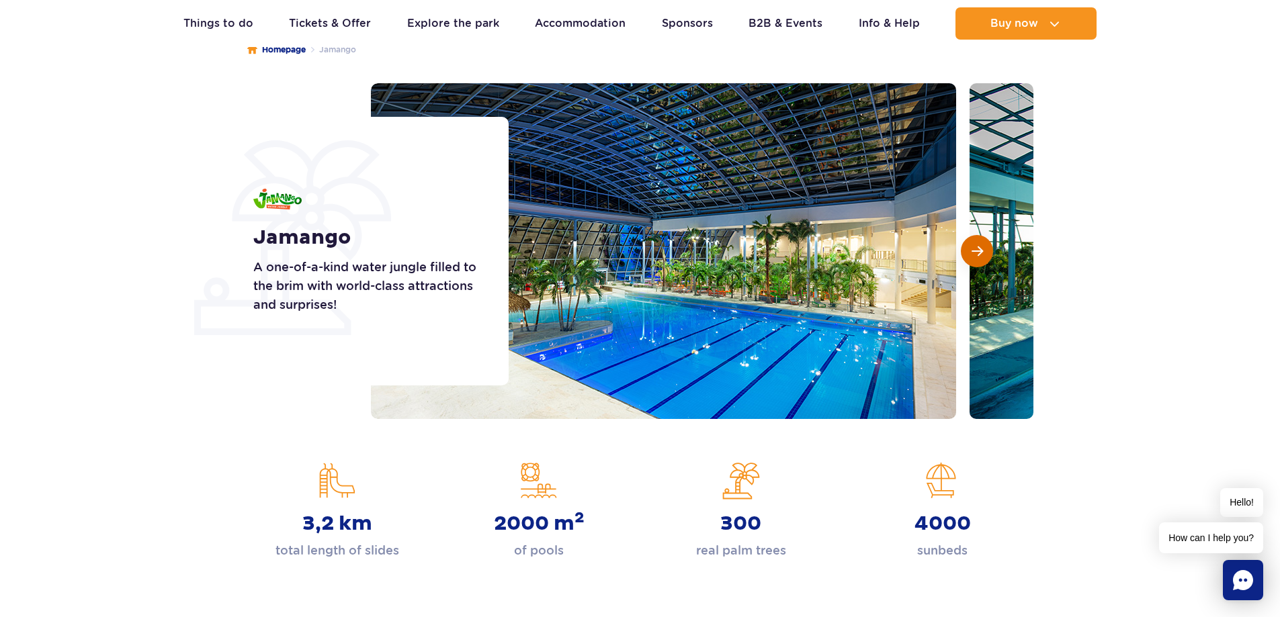
click at [976, 253] on span "Next slide" at bounding box center [976, 251] width 11 height 12
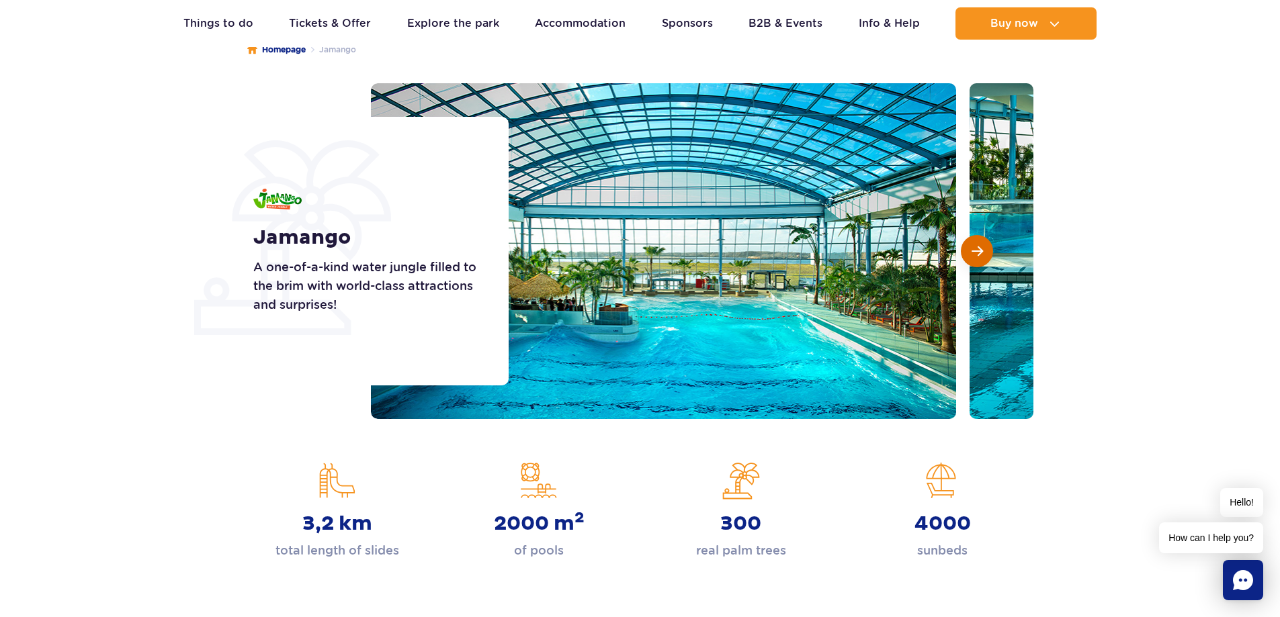
click at [976, 253] on span "Next slide" at bounding box center [976, 251] width 11 height 12
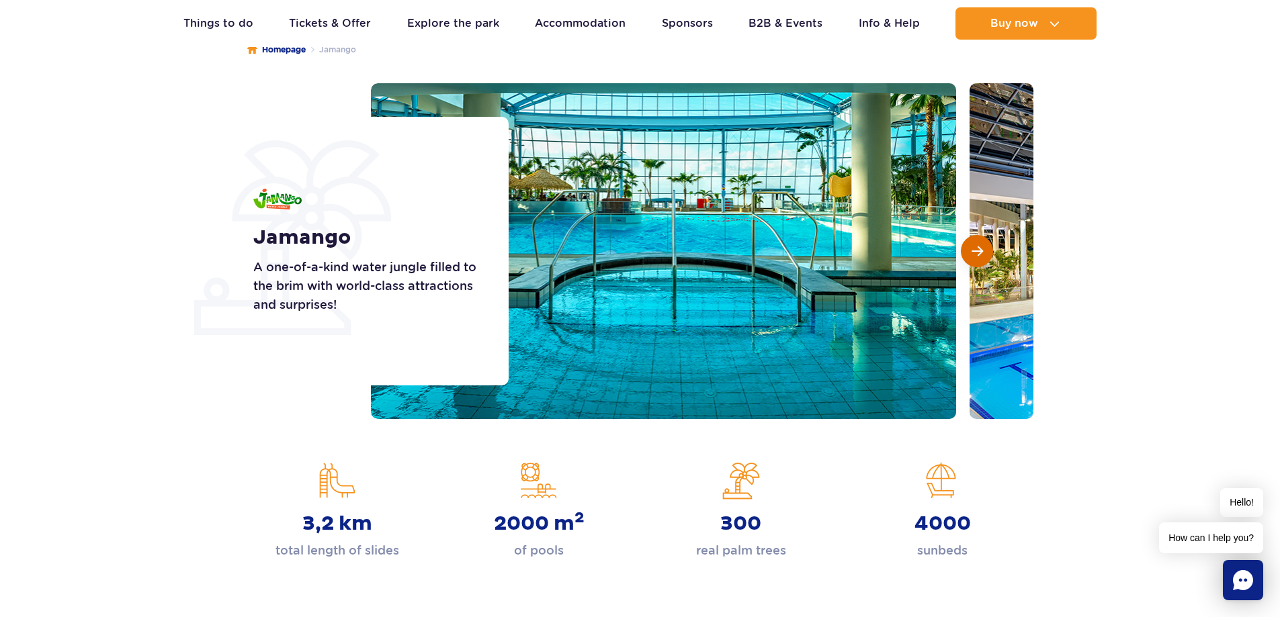
click at [976, 253] on span "Next slide" at bounding box center [976, 251] width 11 height 12
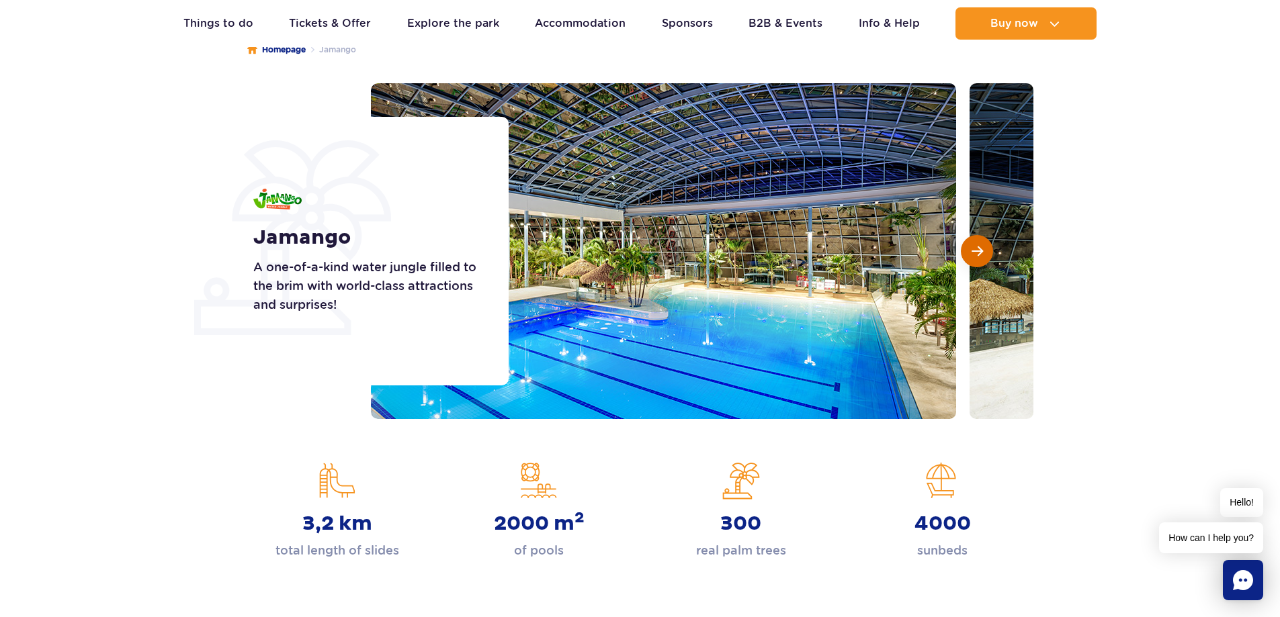
click at [976, 253] on span "Next slide" at bounding box center [976, 251] width 11 height 12
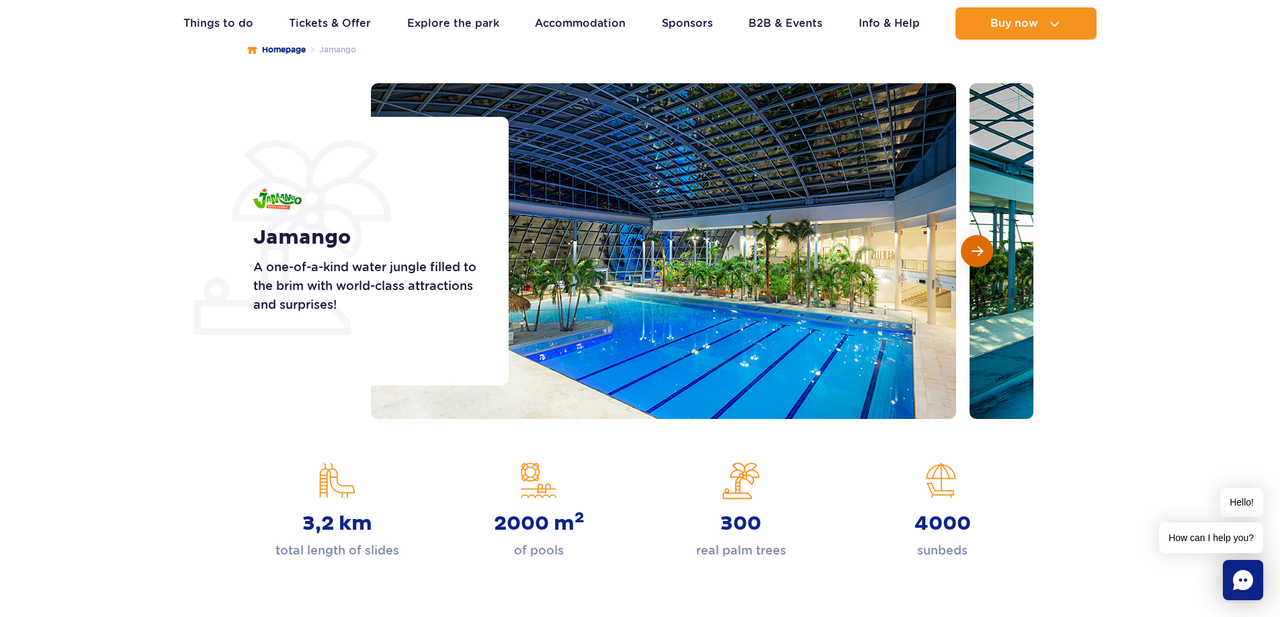
click at [976, 253] on span "Next slide" at bounding box center [976, 251] width 11 height 12
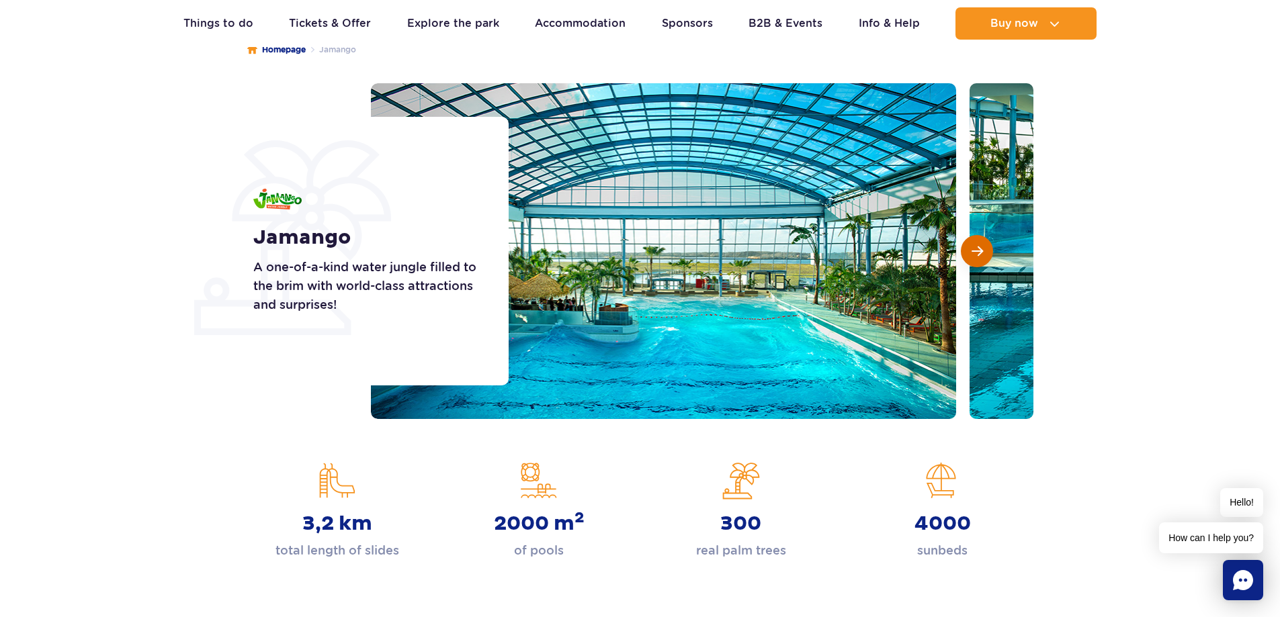
click at [976, 253] on span "Next slide" at bounding box center [976, 251] width 11 height 12
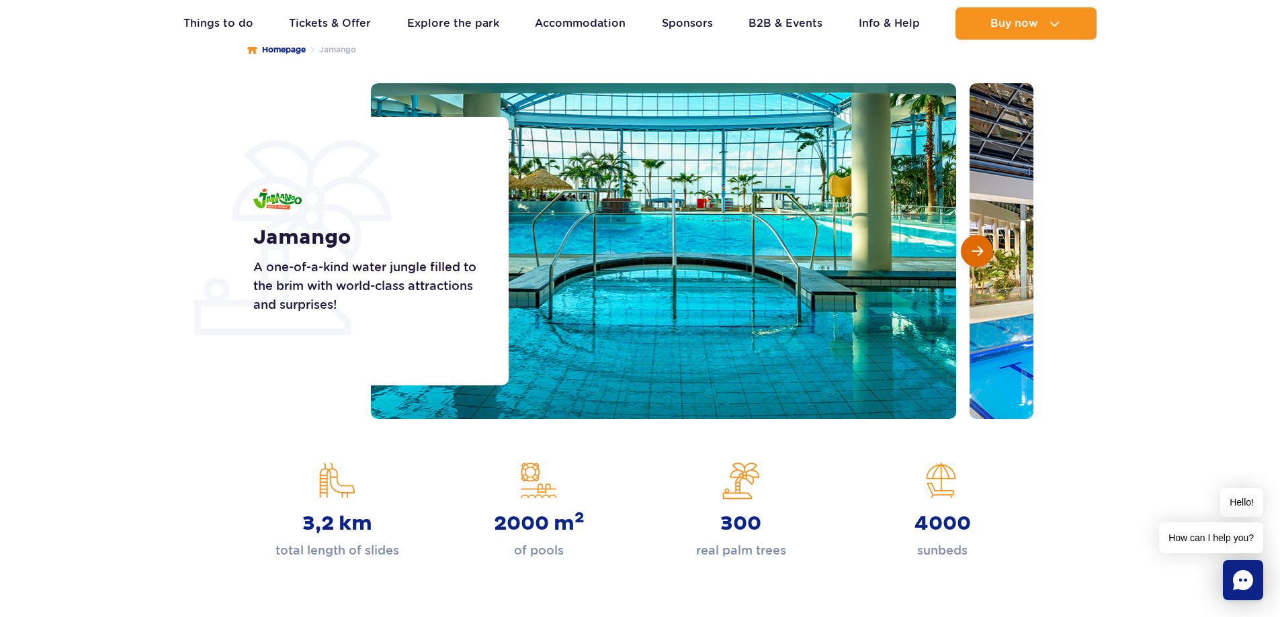
click at [976, 253] on span "Next slide" at bounding box center [976, 251] width 11 height 12
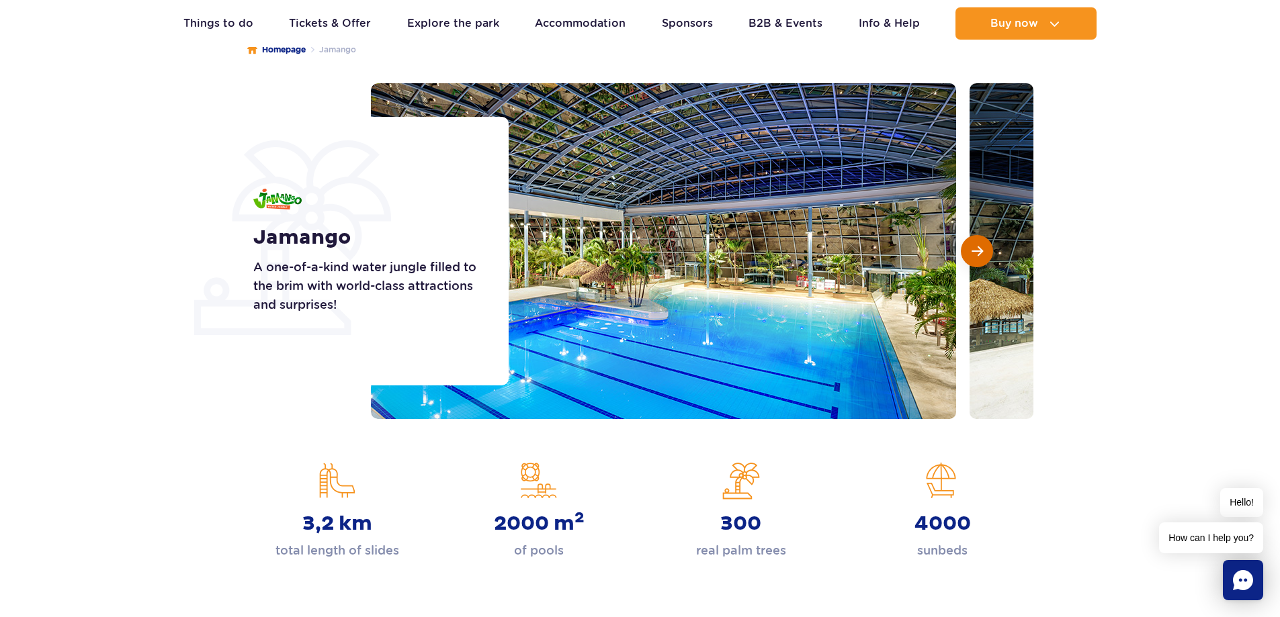
click at [976, 253] on span "Next slide" at bounding box center [976, 251] width 11 height 12
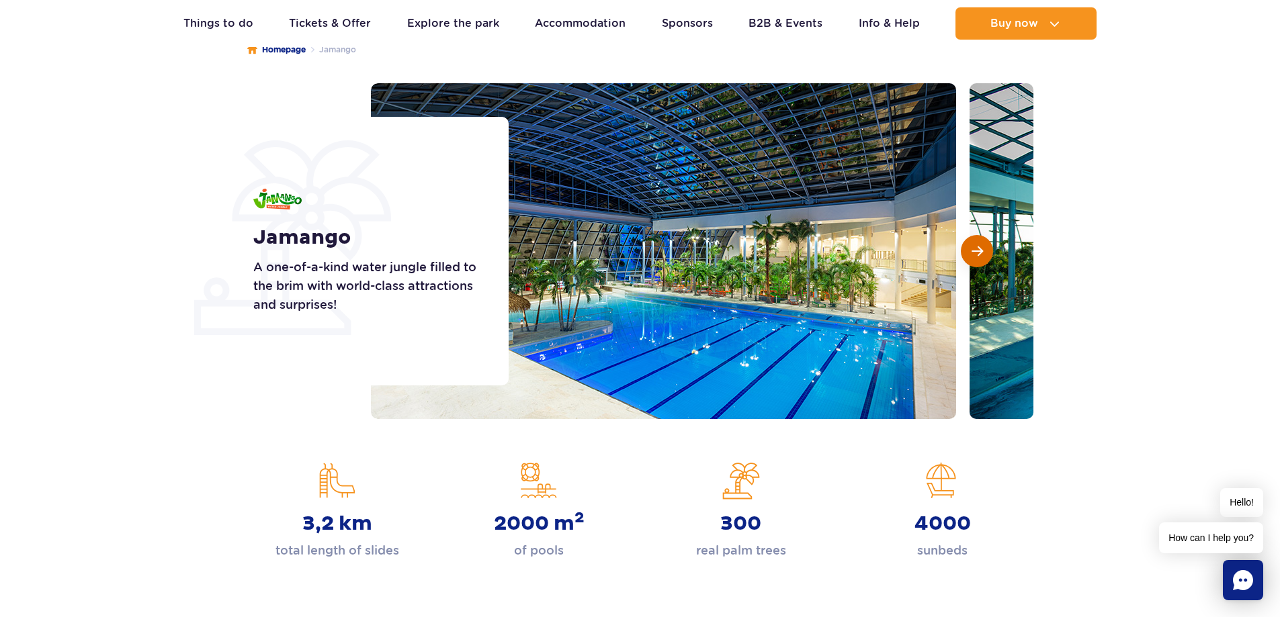
click at [976, 253] on span "Next slide" at bounding box center [976, 251] width 11 height 12
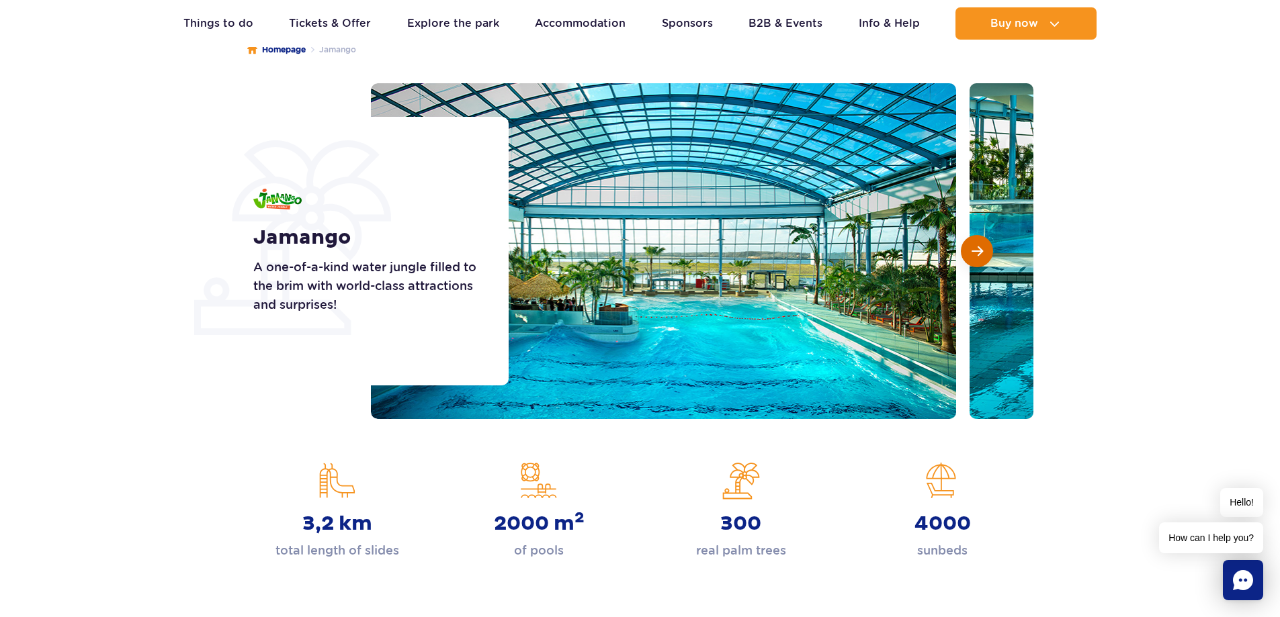
click at [976, 253] on span "Next slide" at bounding box center [976, 251] width 11 height 12
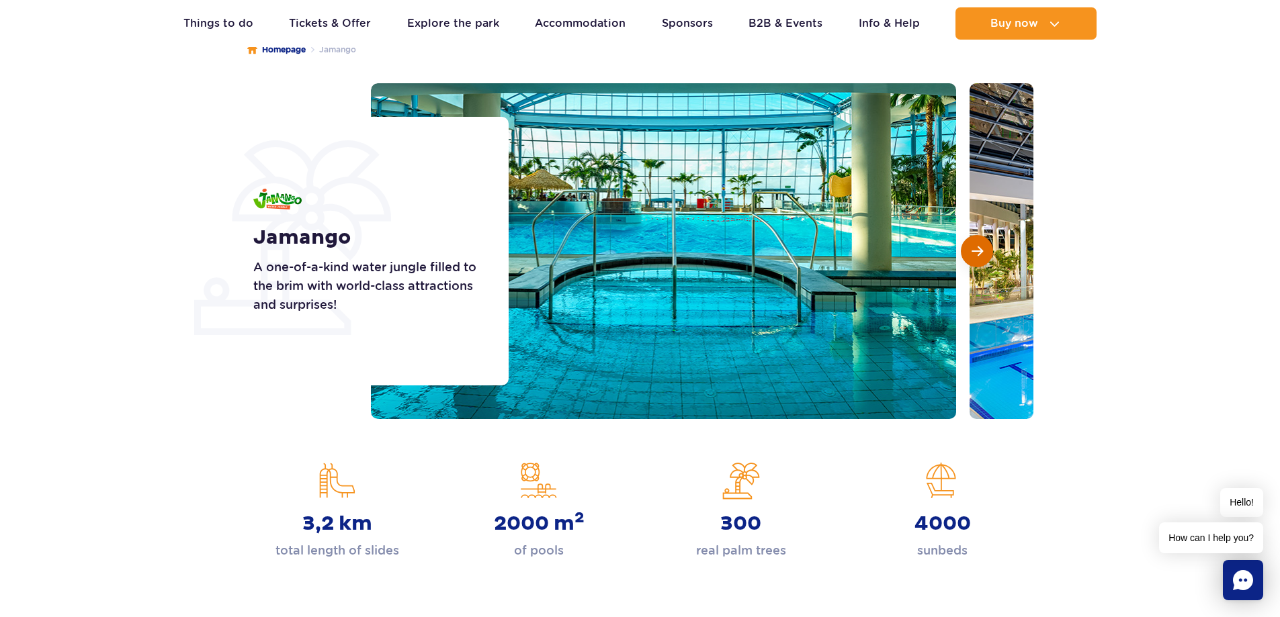
click at [975, 253] on span "Next slide" at bounding box center [976, 251] width 11 height 12
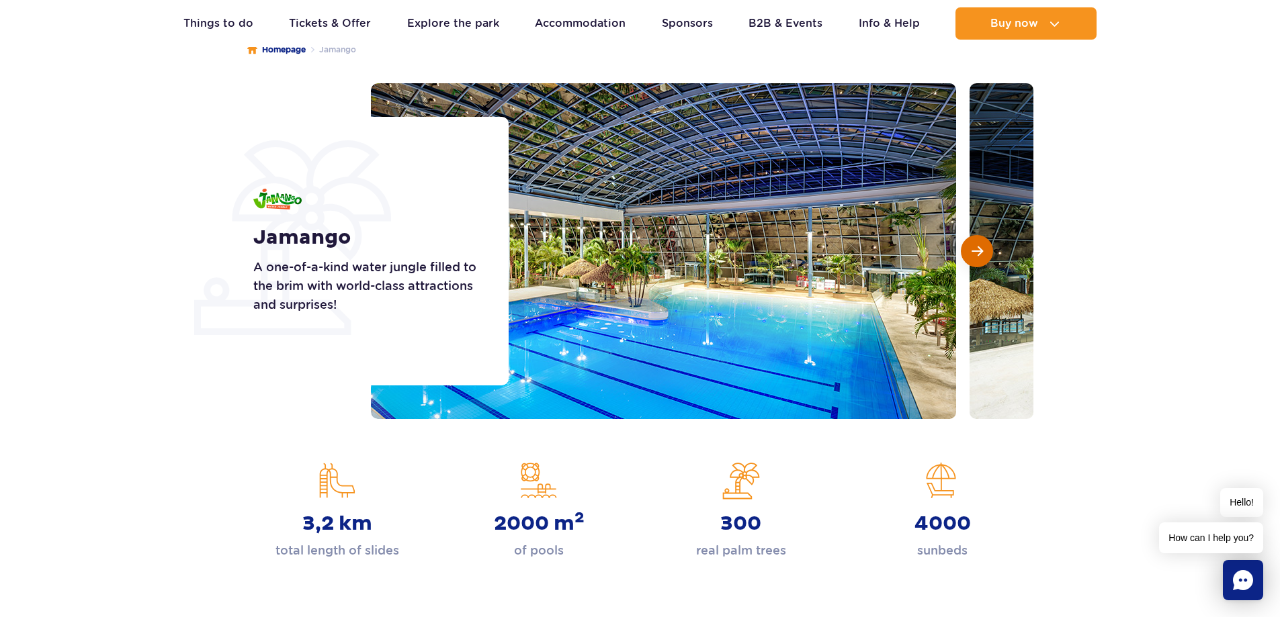
click at [975, 253] on span "Next slide" at bounding box center [976, 251] width 11 height 12
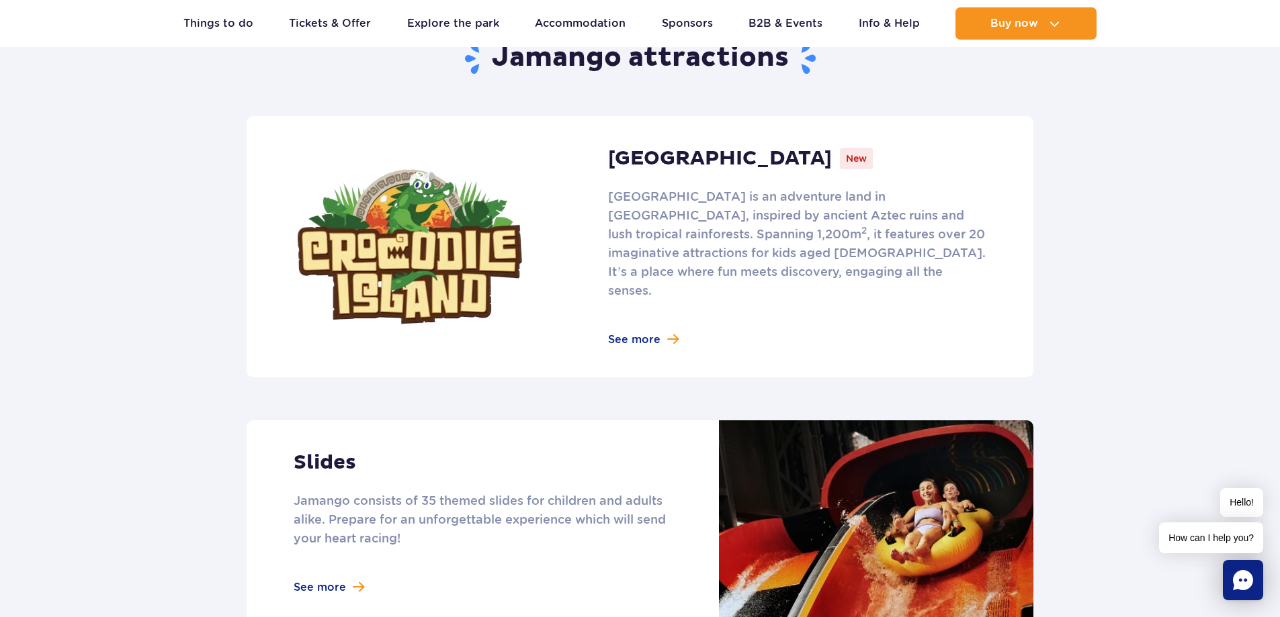
scroll to position [873, 0]
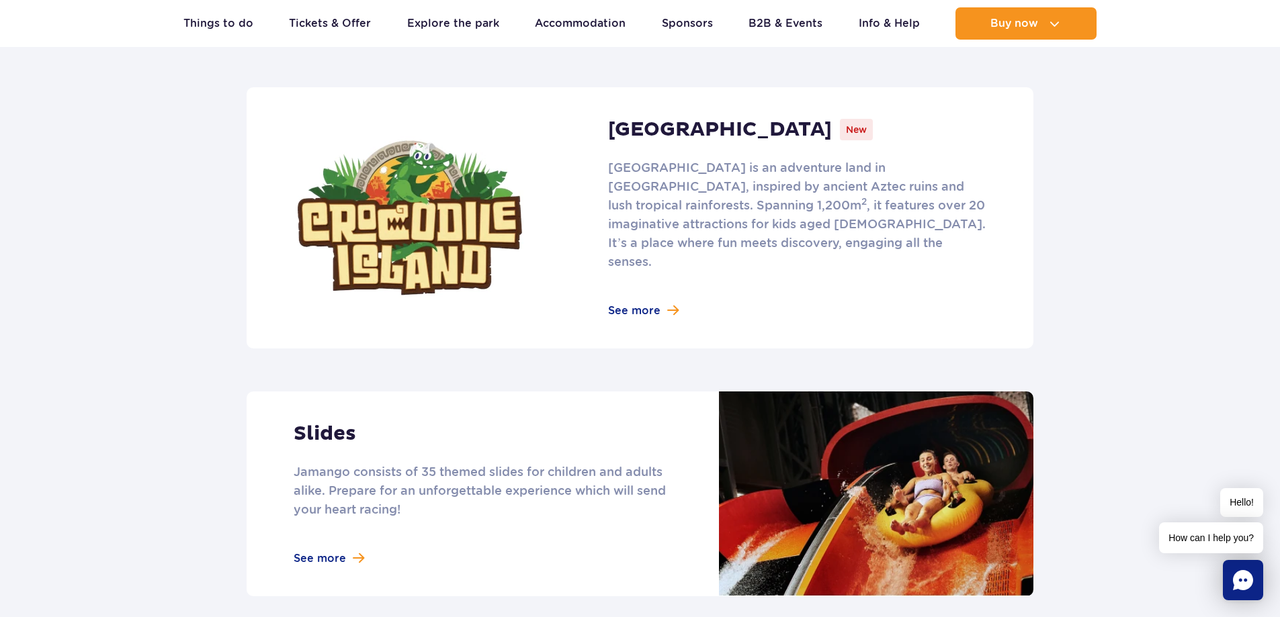
click at [622, 288] on link at bounding box center [640, 217] width 787 height 261
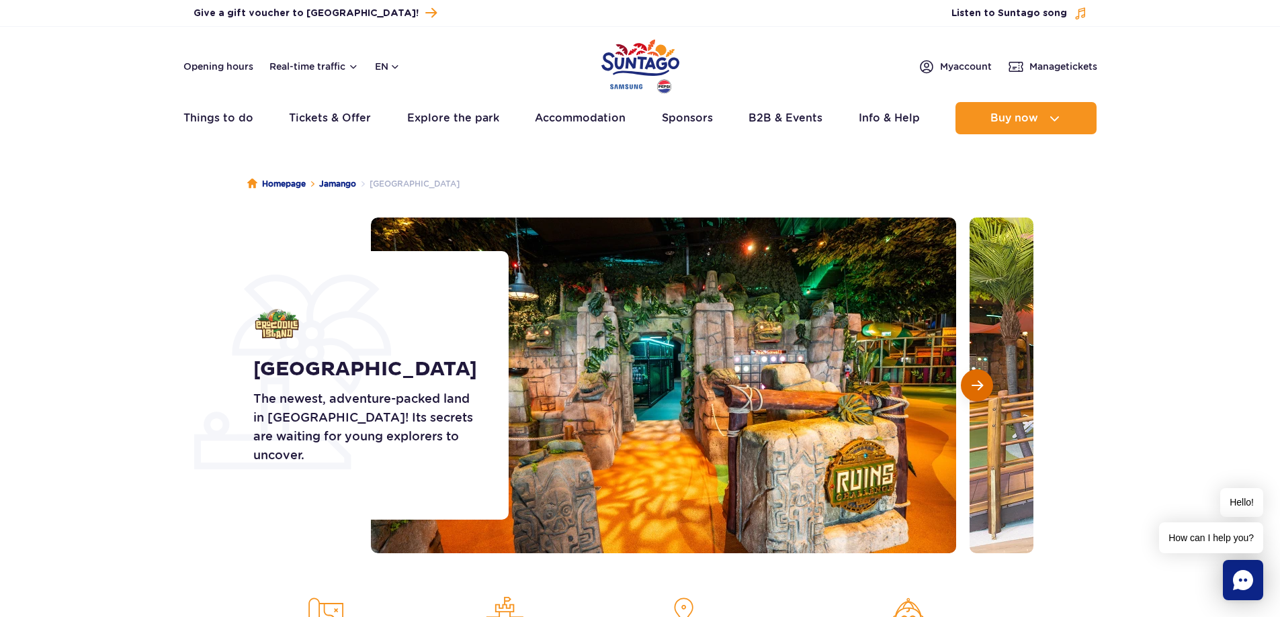
click at [977, 391] on span "Next slide" at bounding box center [976, 386] width 11 height 12
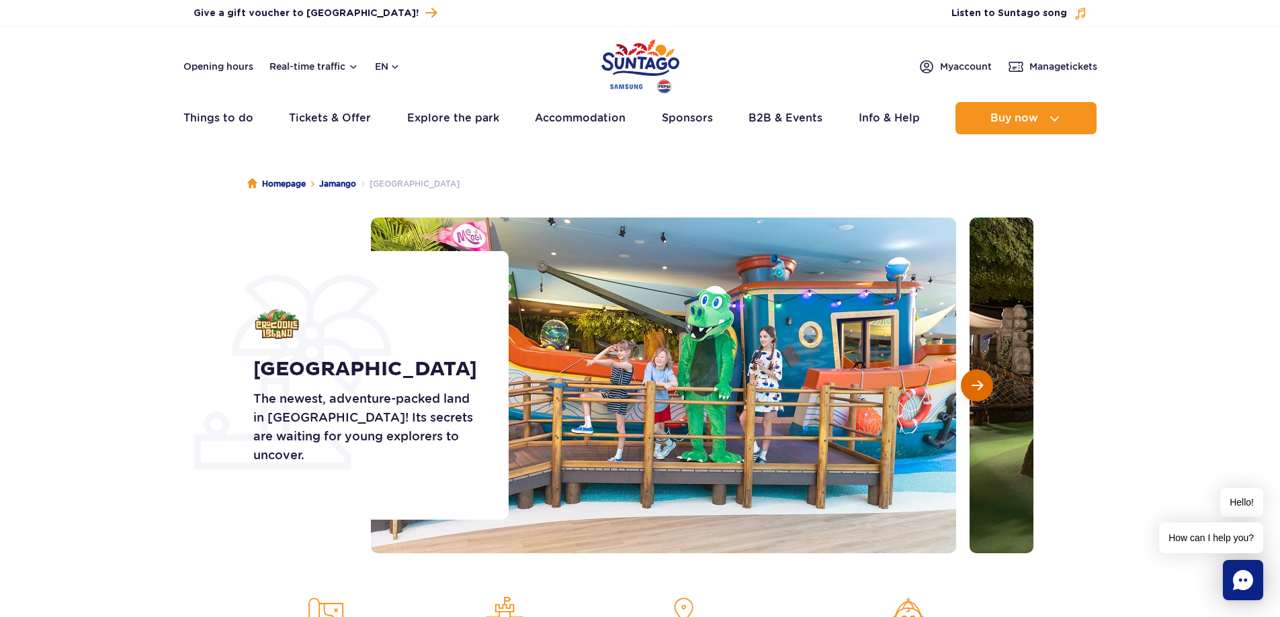
click at [976, 385] on span "Next slide" at bounding box center [976, 386] width 11 height 12
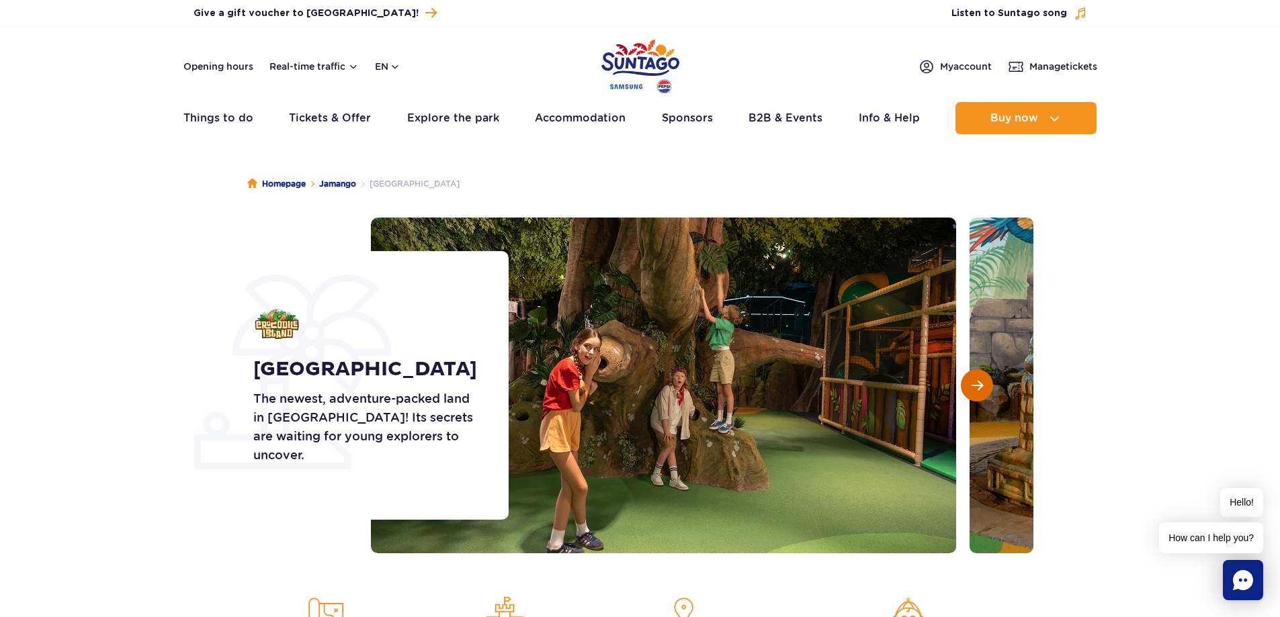
click at [976, 385] on span "Next slide" at bounding box center [976, 386] width 11 height 12
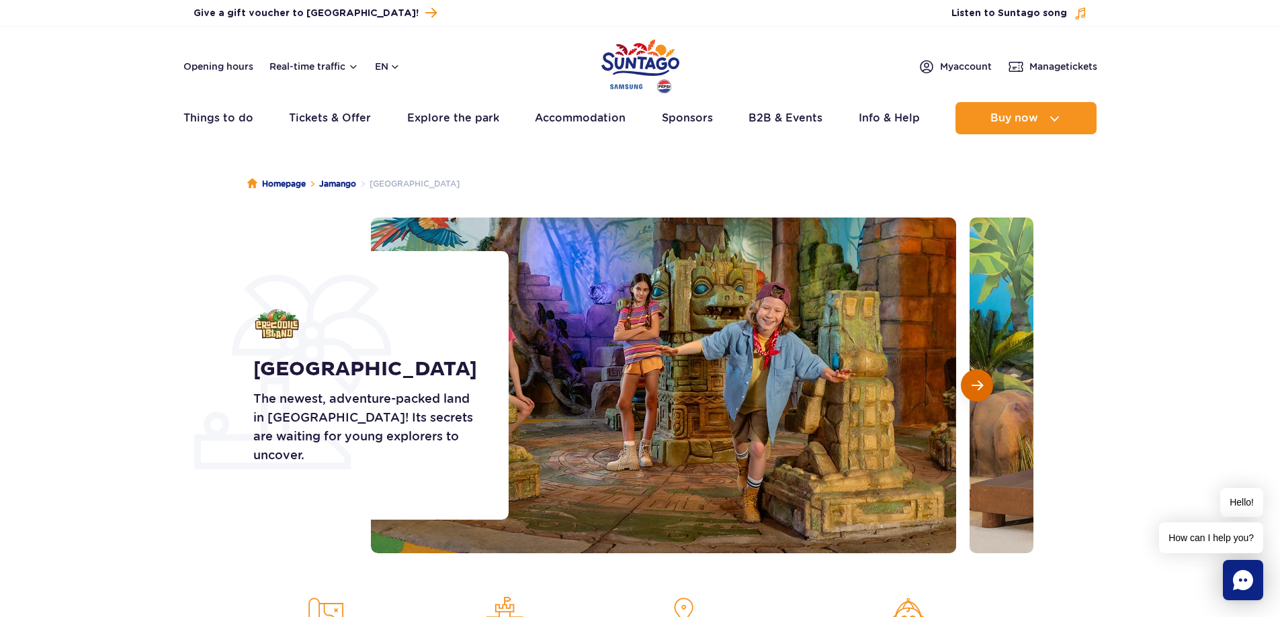
click at [976, 385] on span "Next slide" at bounding box center [976, 386] width 11 height 12
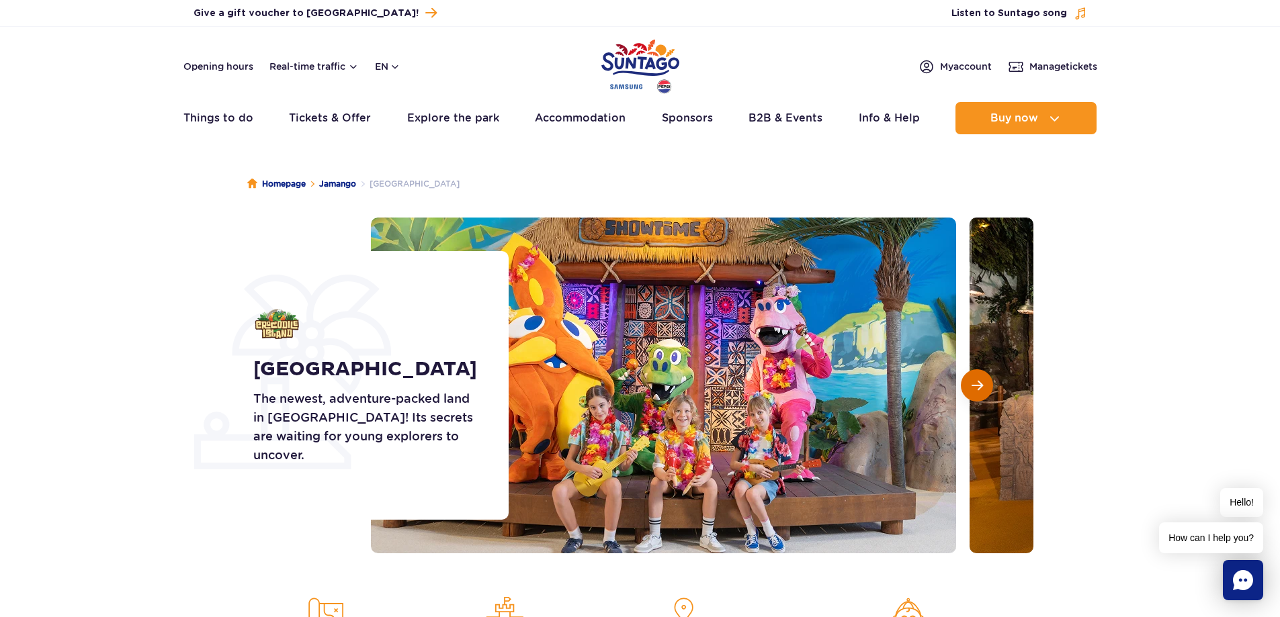
click at [969, 384] on button "Next slide" at bounding box center [977, 385] width 32 height 32
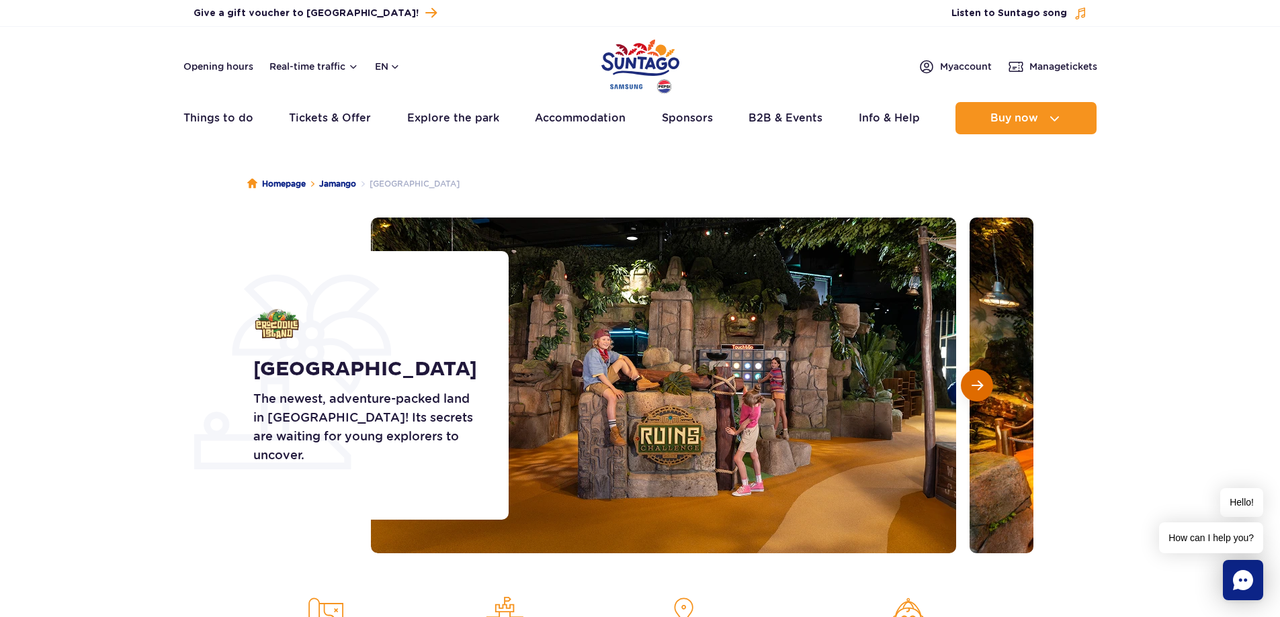
click at [972, 380] on span "Next slide" at bounding box center [976, 386] width 11 height 12
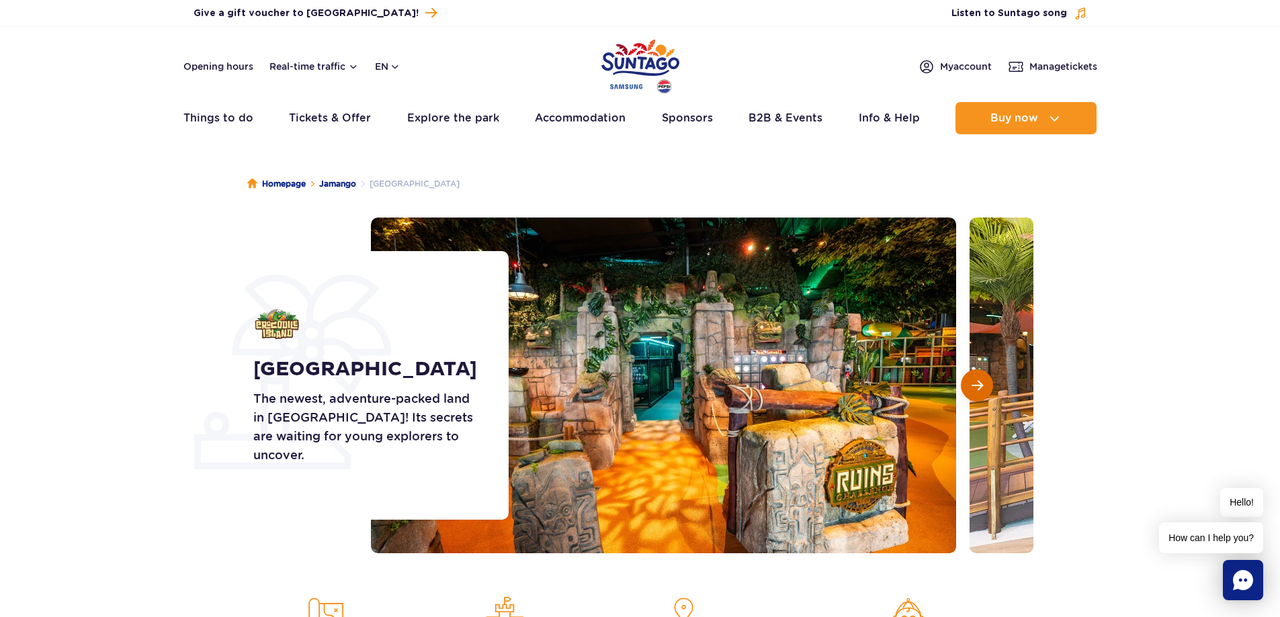
click at [972, 380] on span "Next slide" at bounding box center [976, 386] width 11 height 12
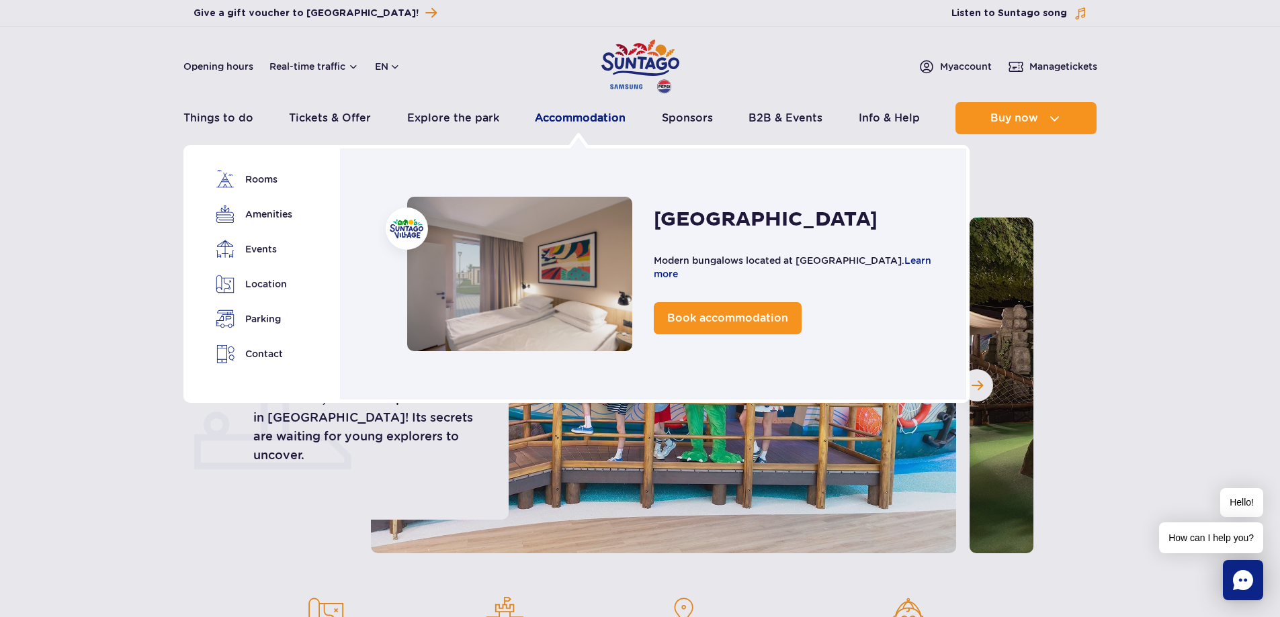
click at [582, 117] on link "Accommodation" at bounding box center [580, 118] width 91 height 32
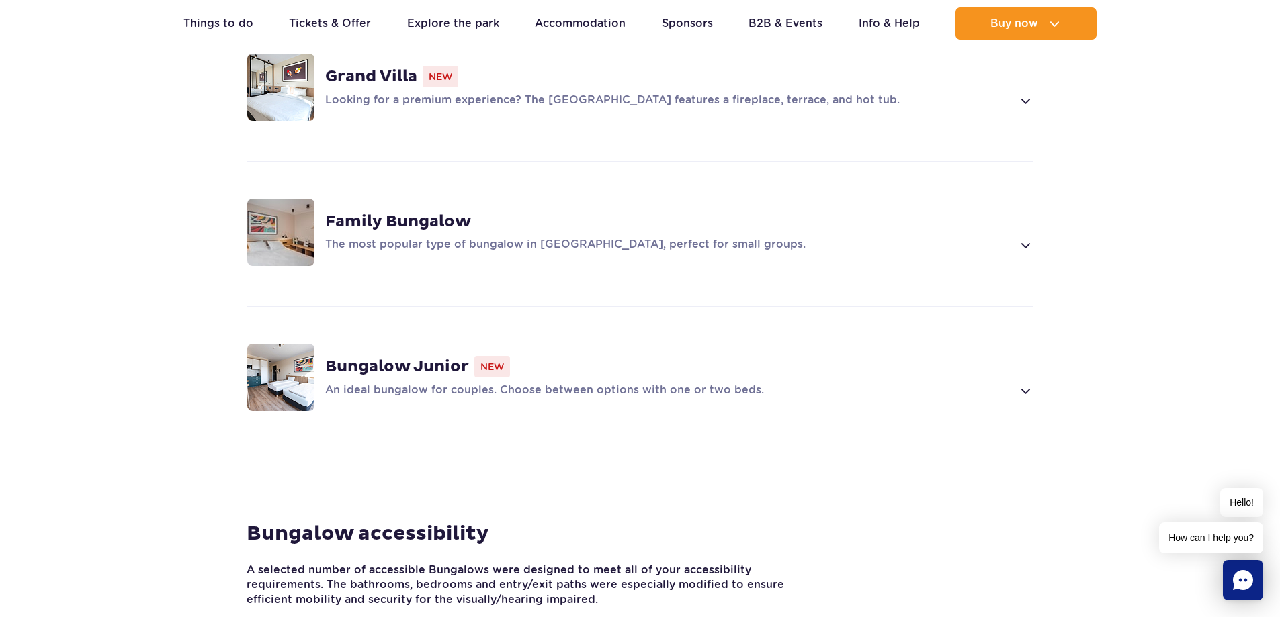
scroll to position [1075, 0]
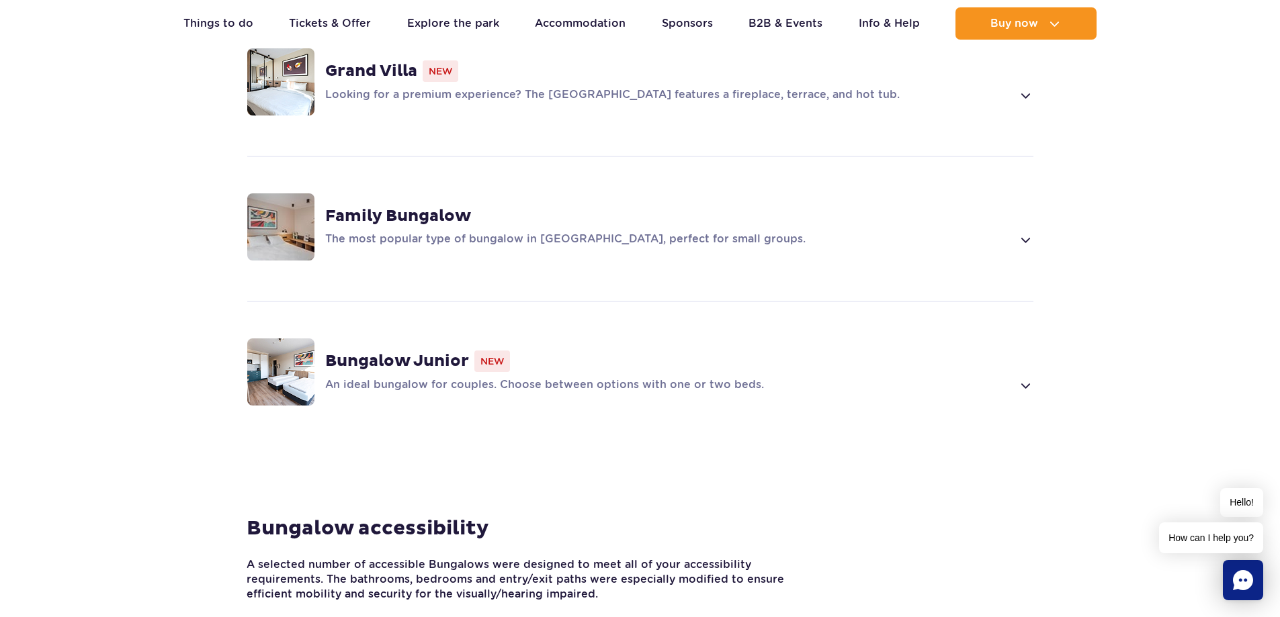
click at [1030, 378] on span at bounding box center [1024, 386] width 15 height 16
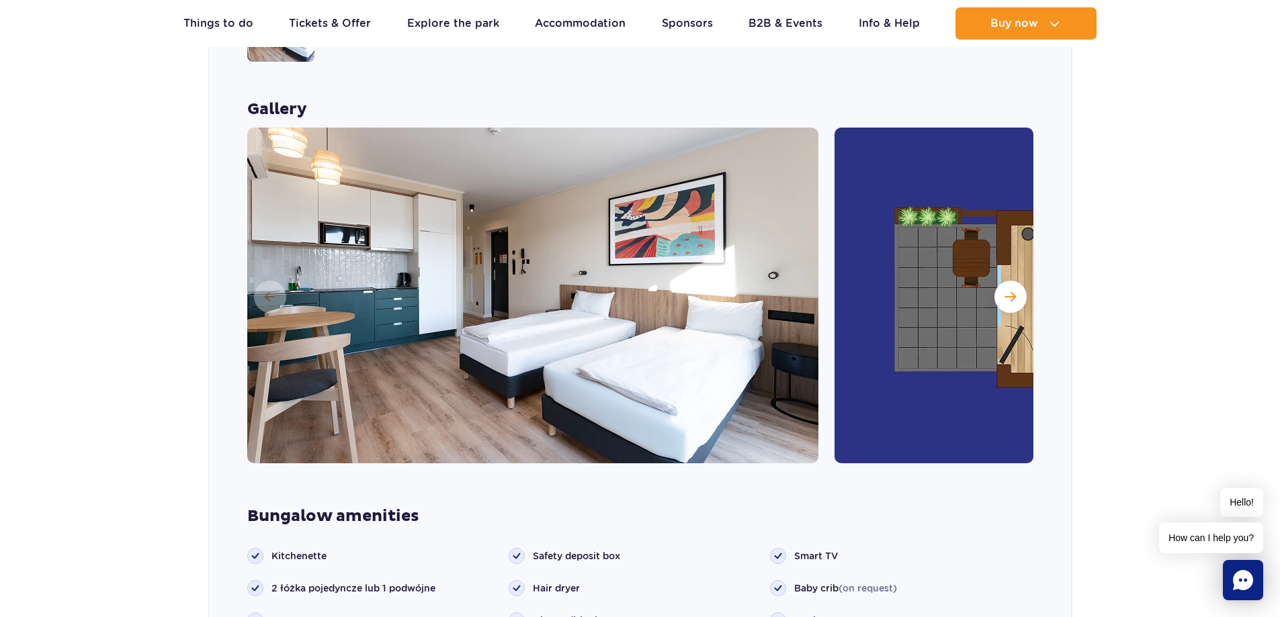
scroll to position [1428, 0]
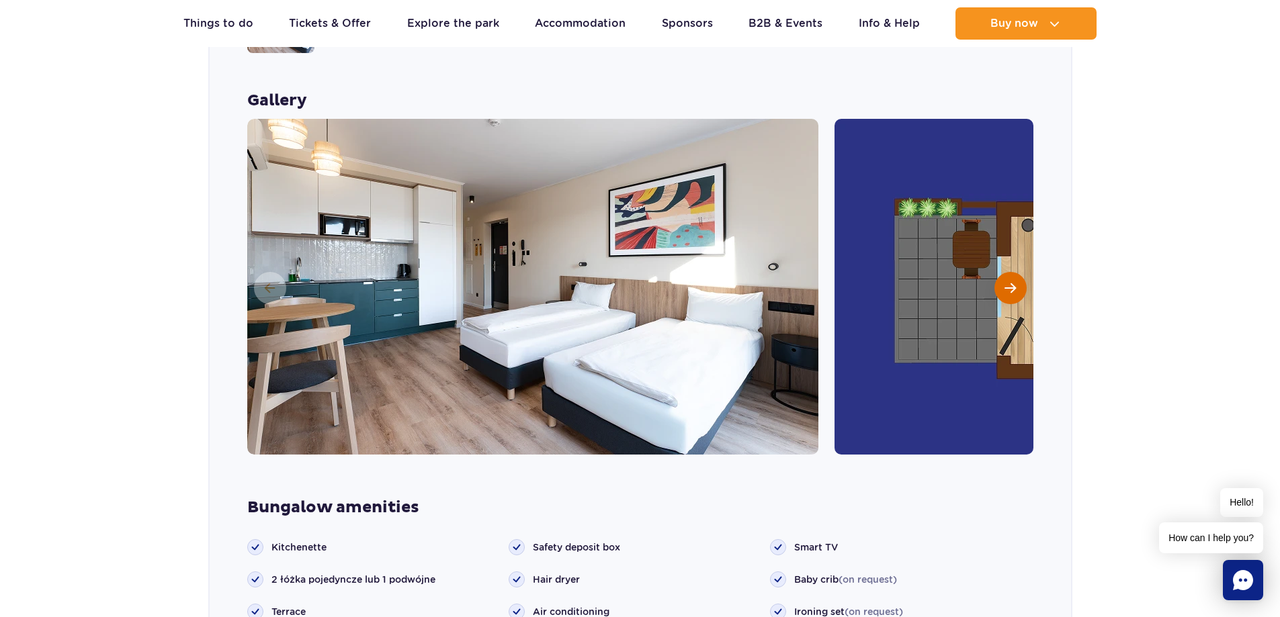
click at [1007, 282] on span "Next slide" at bounding box center [1009, 288] width 11 height 12
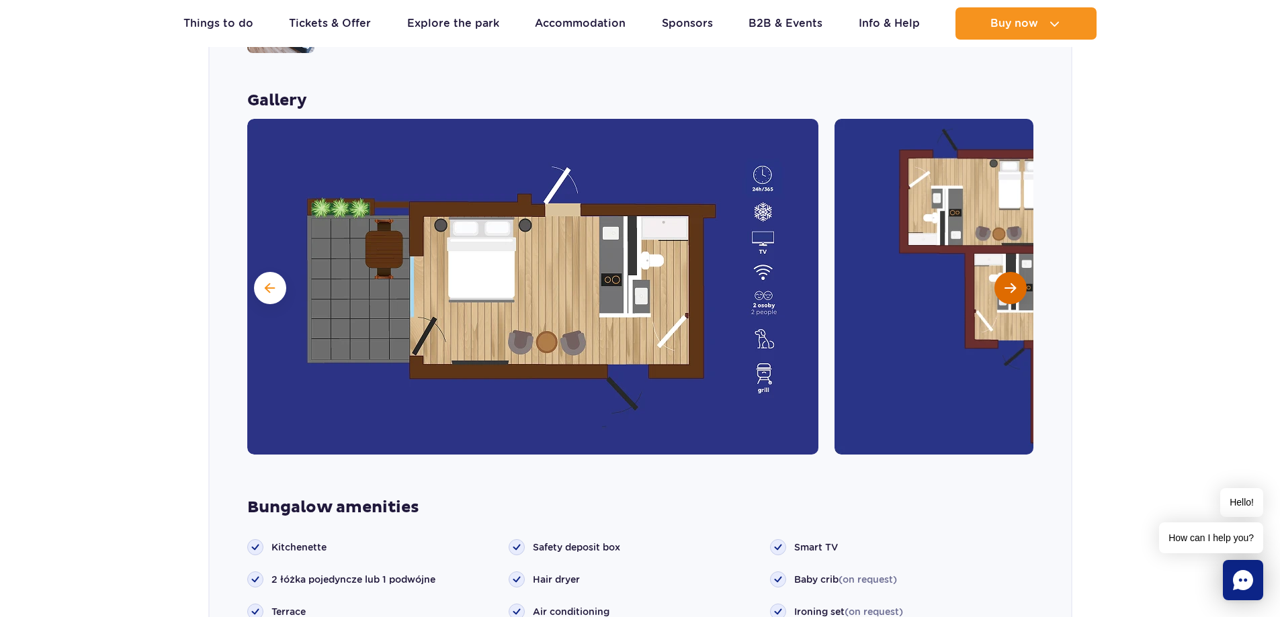
click at [1002, 272] on button "Next slide" at bounding box center [1010, 288] width 32 height 32
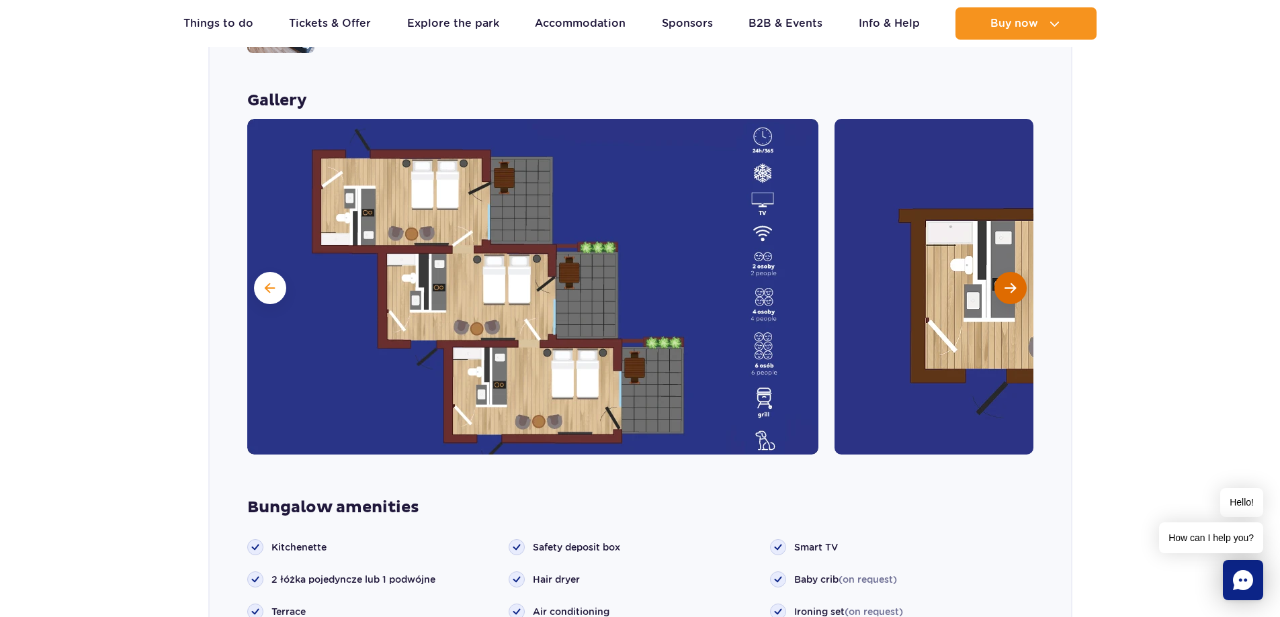
click at [1002, 272] on button "Next slide" at bounding box center [1010, 288] width 32 height 32
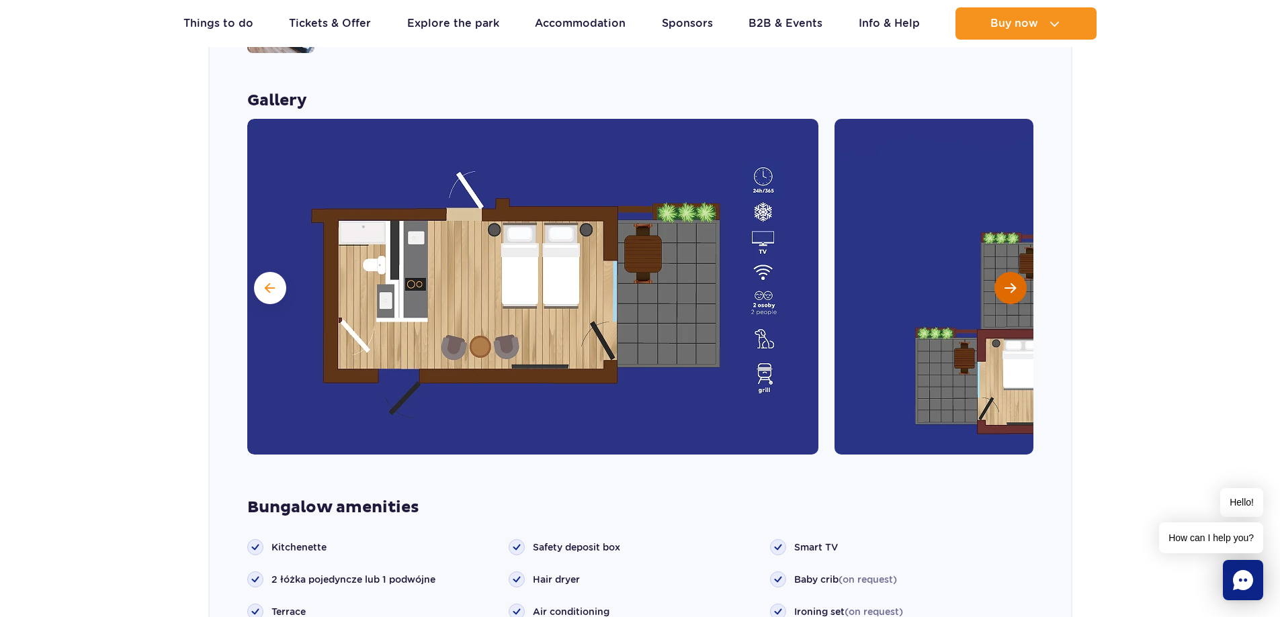
click at [1002, 272] on button "Next slide" at bounding box center [1010, 288] width 32 height 32
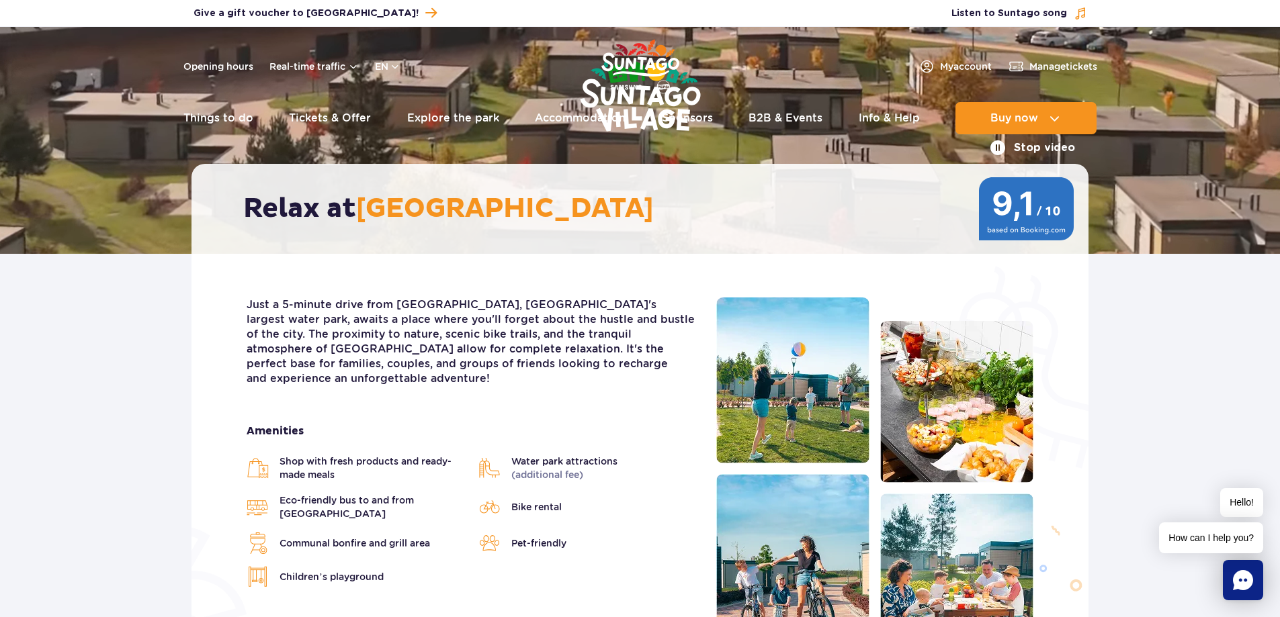
scroll to position [0, 0]
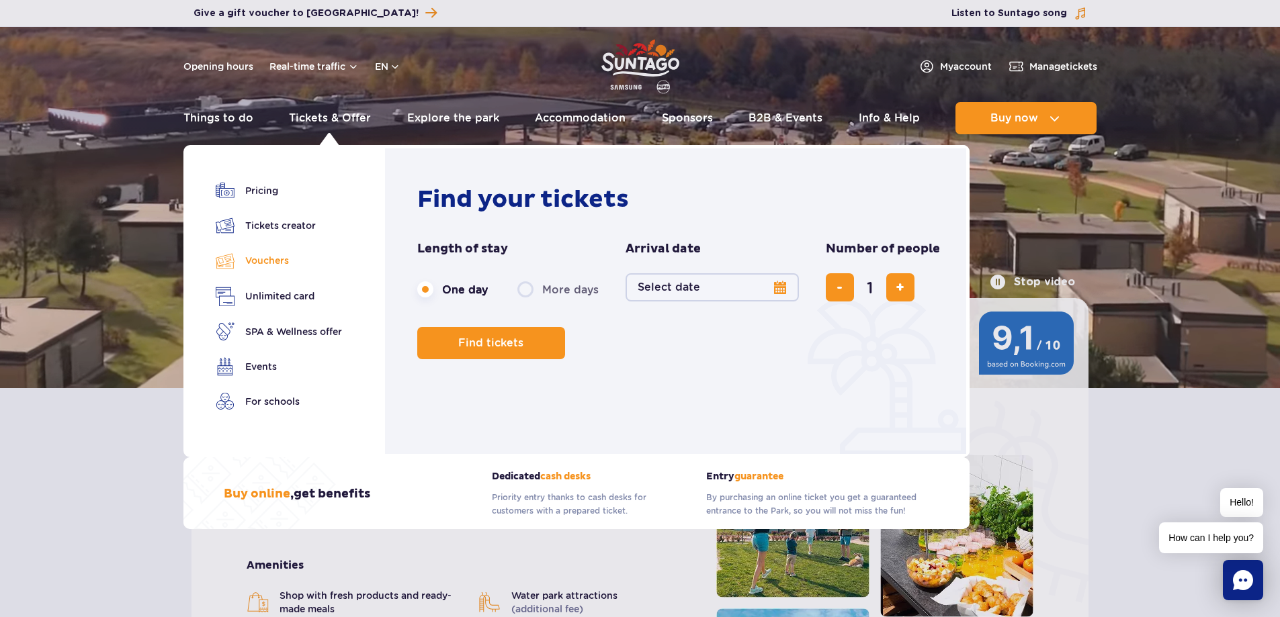
click at [276, 261] on link "Vouchers" at bounding box center [279, 260] width 126 height 19
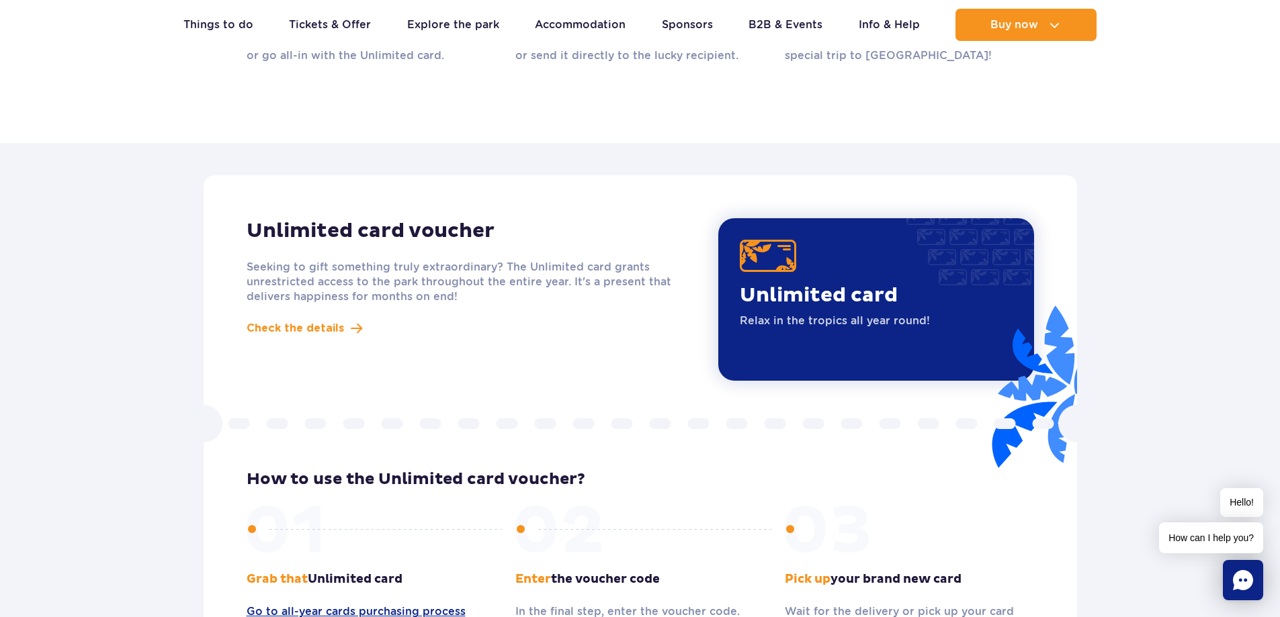
scroll to position [1008, 0]
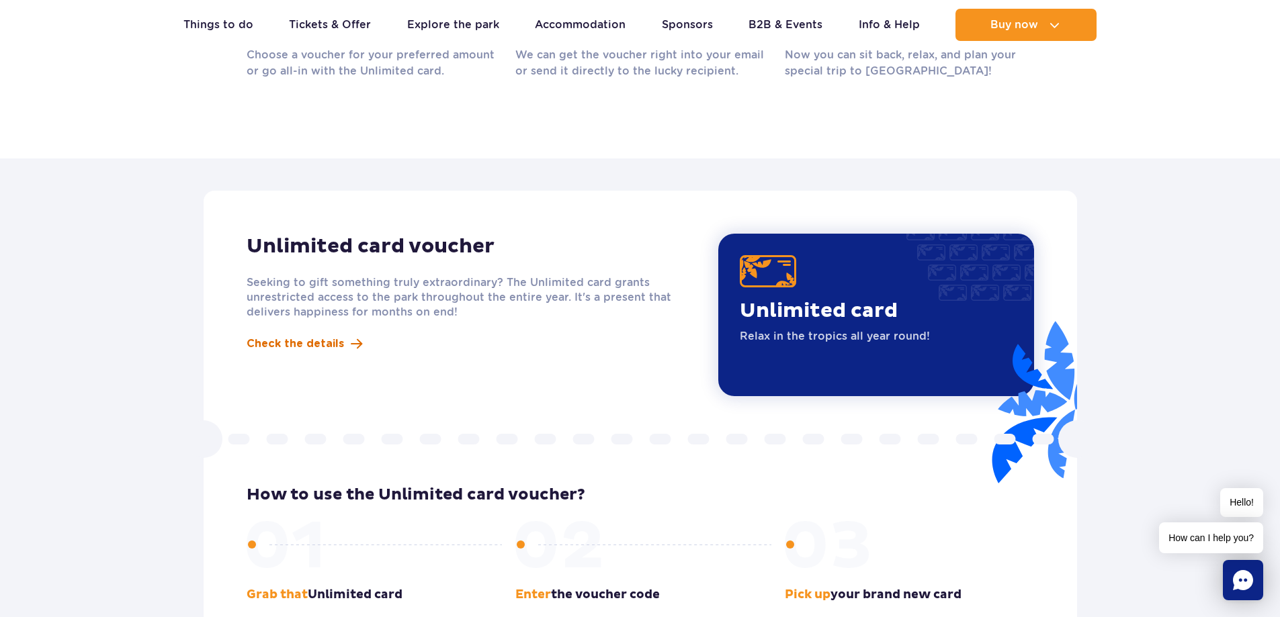
click at [295, 341] on span "Check the details" at bounding box center [295, 344] width 97 height 16
